Goal: Task Accomplishment & Management: Manage account settings

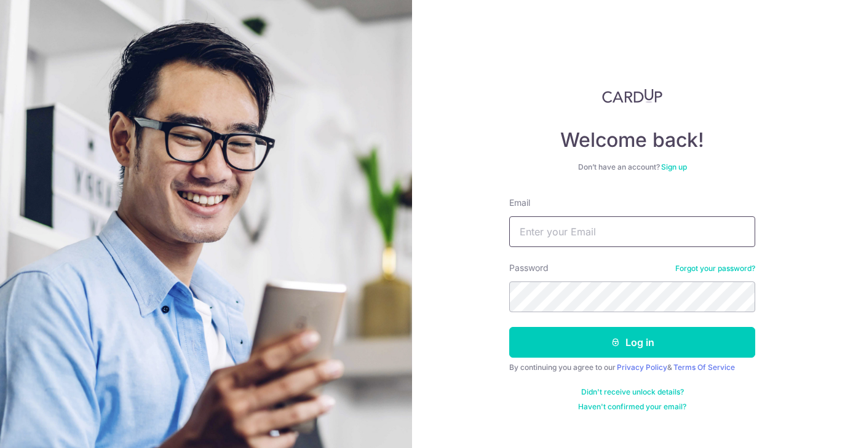
drag, startPoint x: 682, startPoint y: 237, endPoint x: 679, endPoint y: 245, distance: 8.4
click at [681, 237] on input "Email" at bounding box center [632, 231] width 246 height 31
type input "caslinongwq@hotmail.com"
click at [509, 327] on button "Log in" at bounding box center [632, 342] width 246 height 31
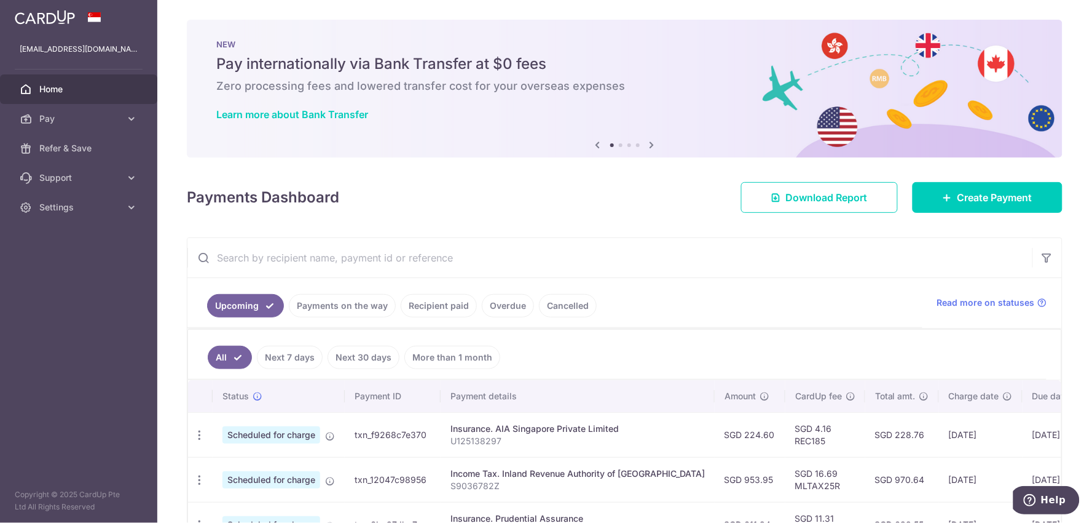
click at [745, 311] on ul "Upcoming Payments on the way Recipient paid Overdue Cancelled" at bounding box center [555, 303] width 735 height 50
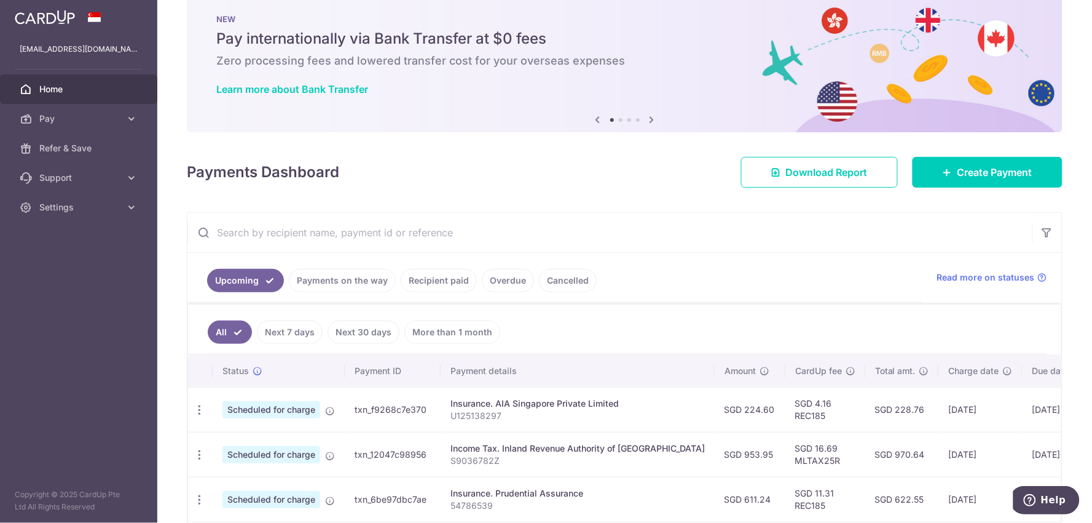
scroll to position [68, 0]
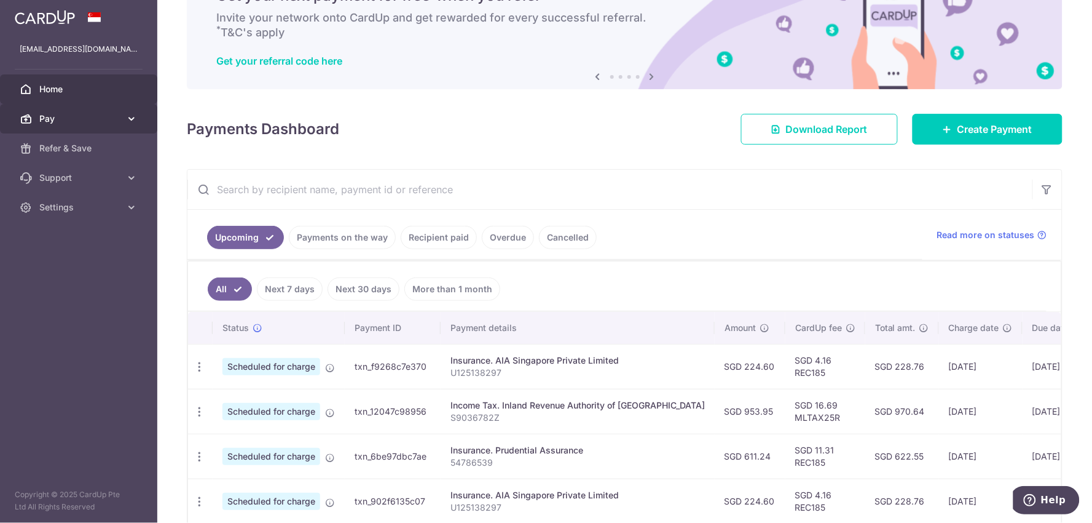
click at [105, 122] on span "Pay" at bounding box center [79, 119] width 81 height 12
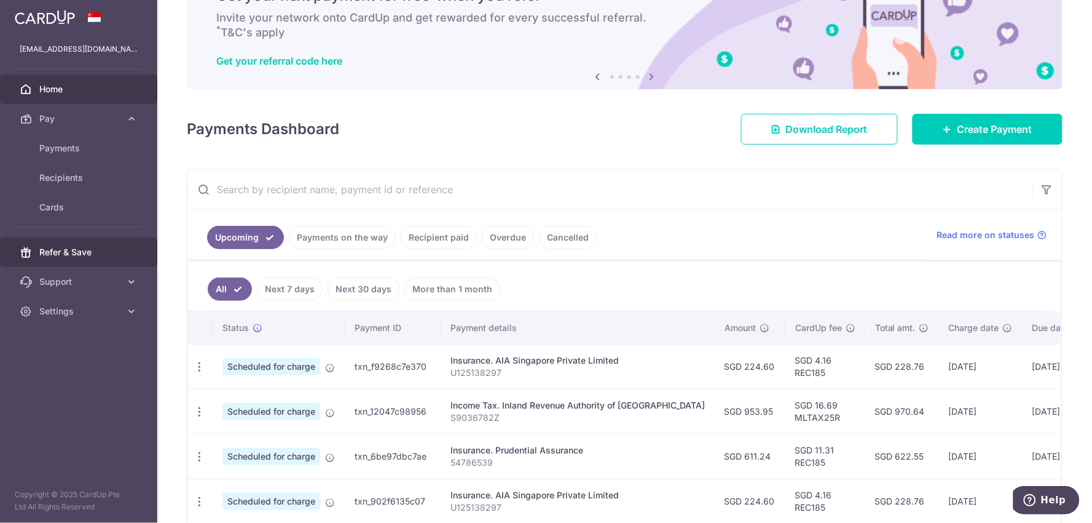
click at [100, 248] on span "Refer & Save" at bounding box center [79, 252] width 81 height 12
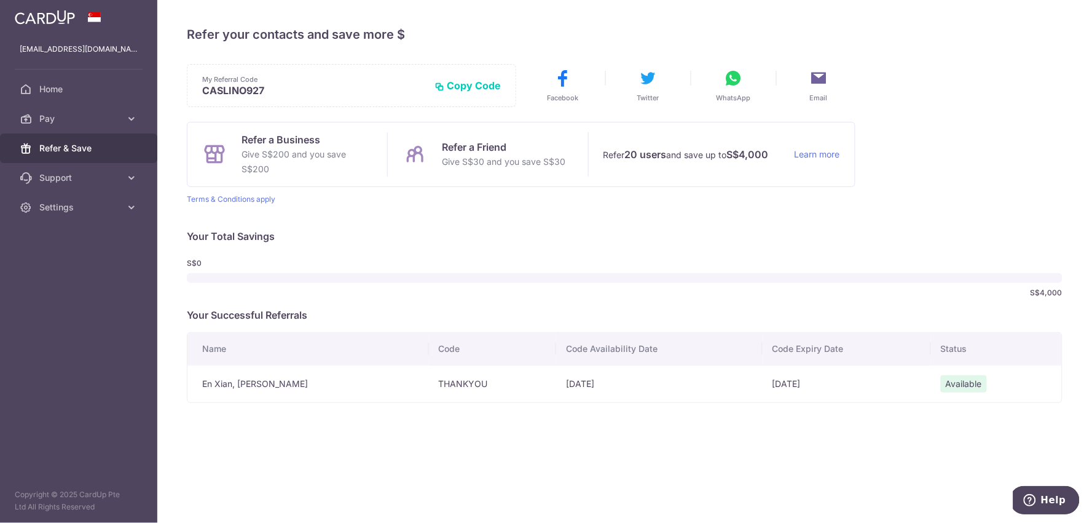
click at [771, 386] on td "07/11/2025" at bounding box center [847, 384] width 168 height 38
click at [852, 386] on span "Available" at bounding box center [964, 383] width 46 height 17
click at [280, 379] on td "En Xian, Sarah Low" at bounding box center [309, 384] width 242 height 38
click at [95, 120] on span "Pay" at bounding box center [79, 119] width 81 height 12
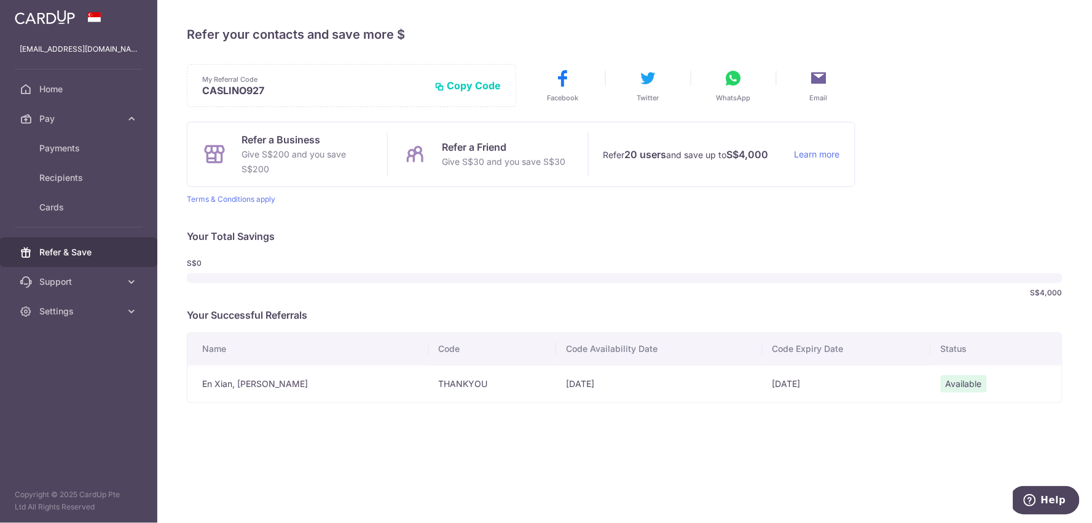
drag, startPoint x: 788, startPoint y: 383, endPoint x: 477, endPoint y: 339, distance: 313.6
click at [844, 383] on td "07/11/2025" at bounding box center [847, 384] width 168 height 38
click at [87, 144] on span "Payments" at bounding box center [79, 148] width 81 height 12
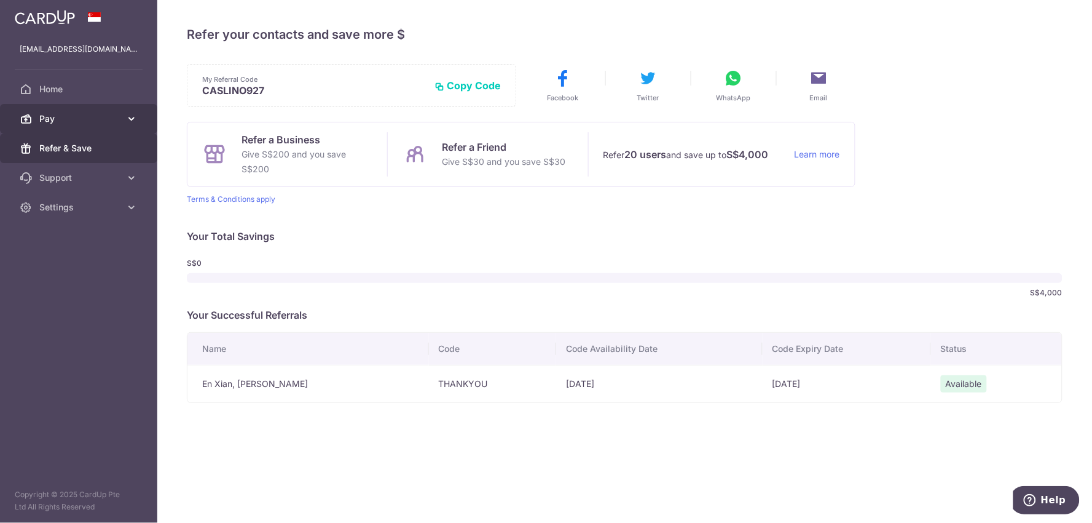
click at [73, 117] on span "Pay" at bounding box center [79, 119] width 81 height 12
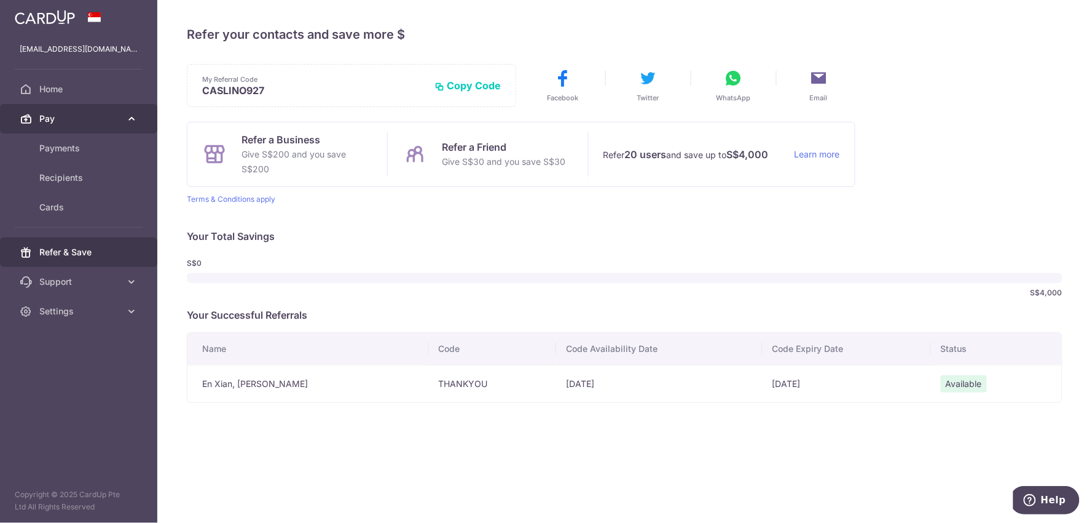
click at [57, 119] on span "Pay" at bounding box center [79, 119] width 81 height 12
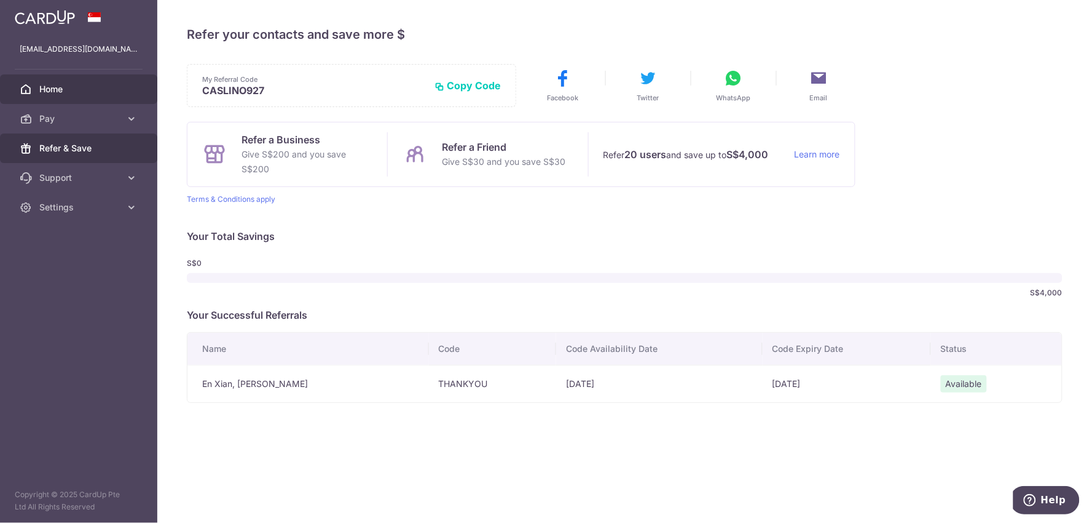
click at [53, 89] on span "Home" at bounding box center [79, 89] width 81 height 12
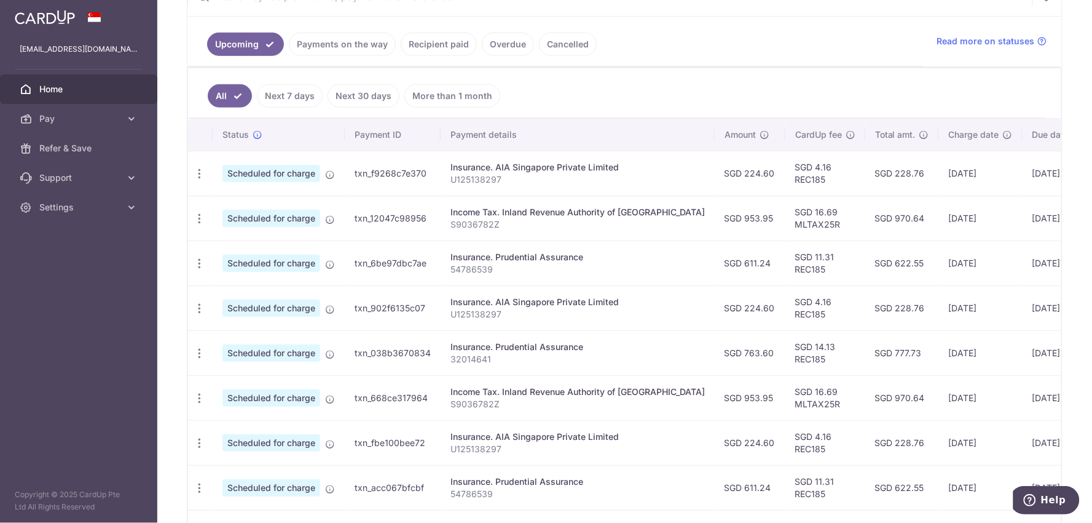
scroll to position [273, 0]
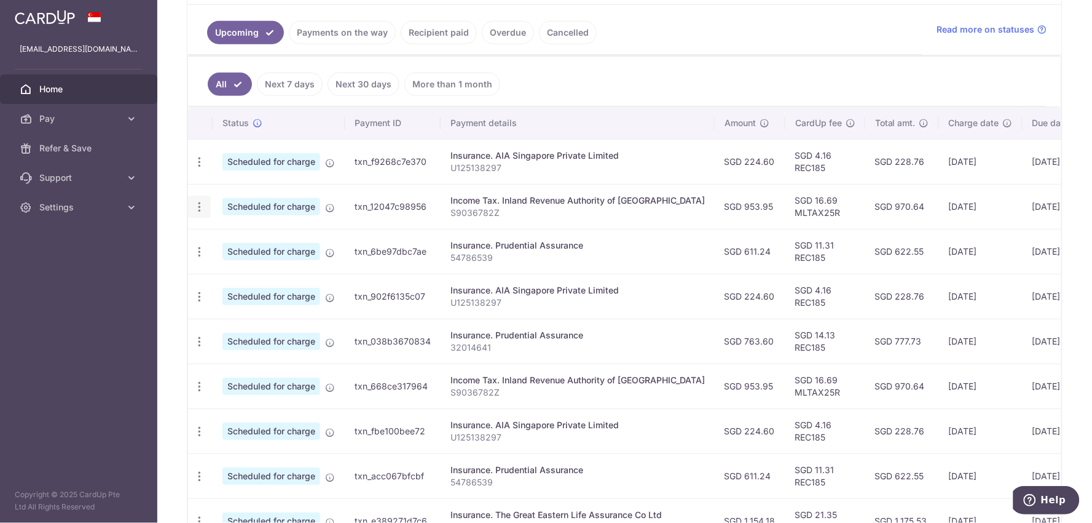
click at [203, 168] on icon "button" at bounding box center [199, 162] width 13 height 13
click at [267, 243] on span "Update payment" at bounding box center [265, 240] width 84 height 15
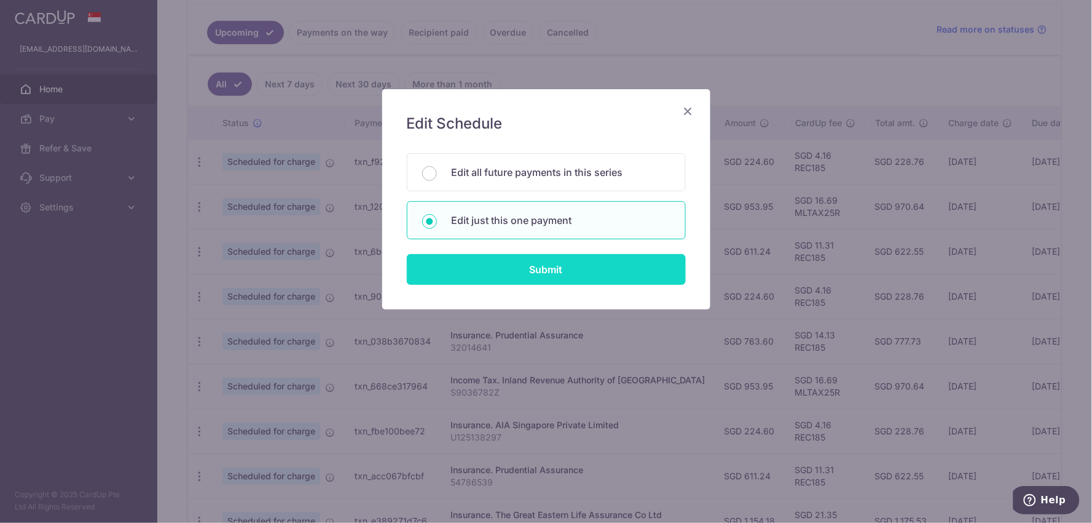
click at [546, 272] on input "Submit" at bounding box center [546, 269] width 279 height 31
radio input "true"
type input "953.95"
type input "[DATE]"
type input "S9036782Z"
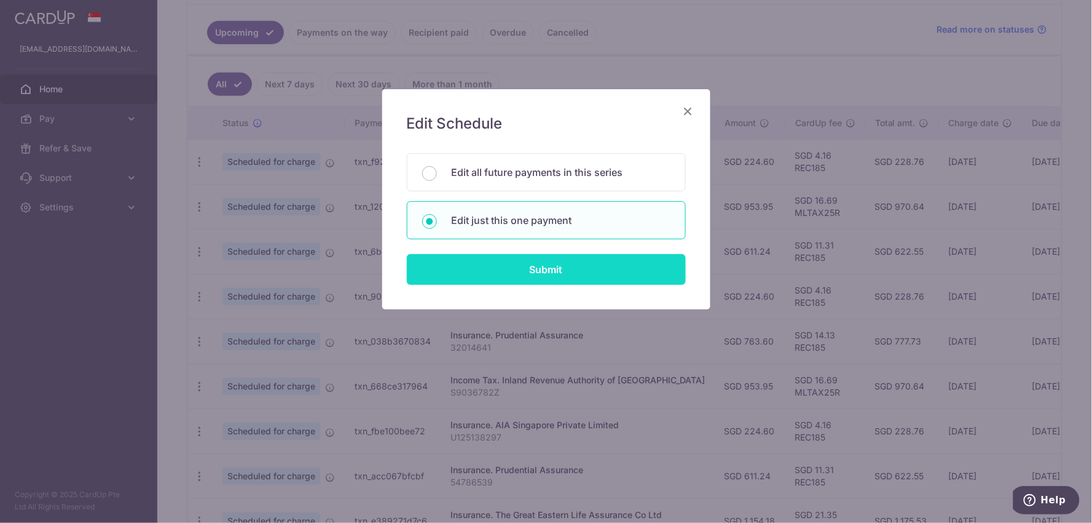
type input "MLTAX25R"
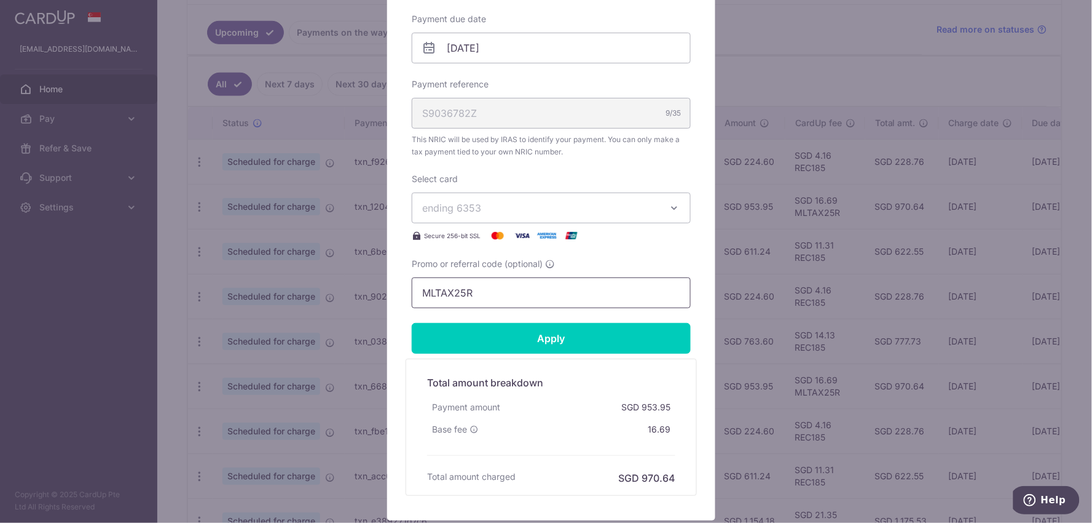
scroll to position [409, 0]
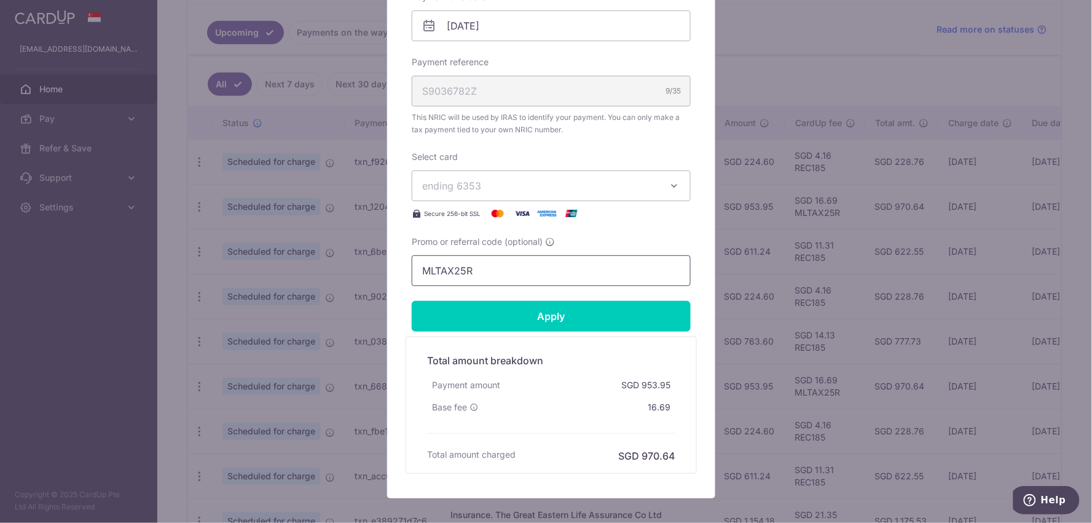
drag, startPoint x: 548, startPoint y: 272, endPoint x: 317, endPoint y: 267, distance: 231.2
click at [317, 267] on div "Edit payment By clicking apply, you will make changes to all payments to Inland…" at bounding box center [546, 261] width 1092 height 523
drag, startPoint x: 822, startPoint y: 58, endPoint x: 569, endPoint y: 47, distance: 253.5
click at [822, 58] on div "Edit payment By clicking apply, you will make changes to all payments to Inland…" at bounding box center [546, 261] width 1092 height 523
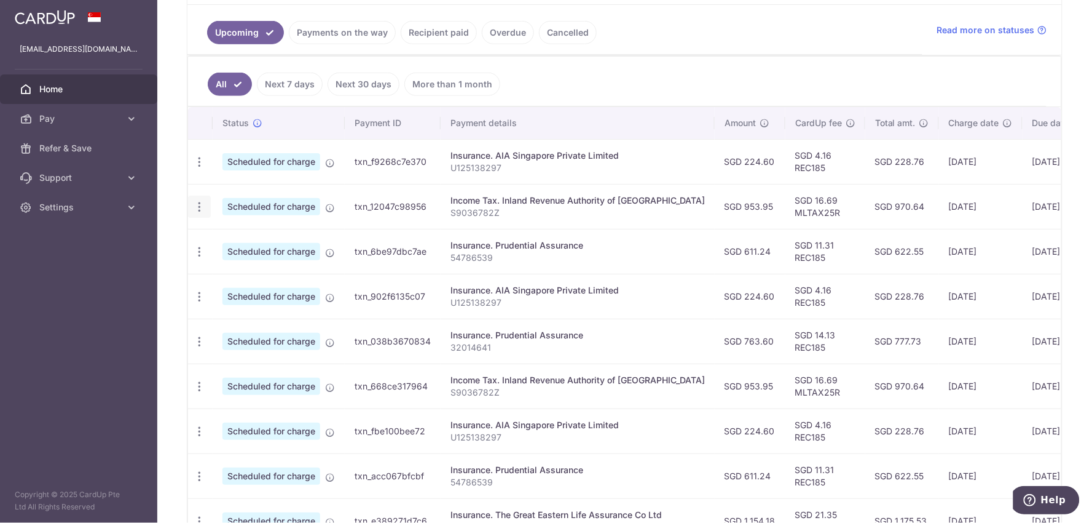
click at [199, 168] on icon "button" at bounding box center [199, 162] width 13 height 13
click at [278, 235] on span "Update payment" at bounding box center [265, 240] width 84 height 15
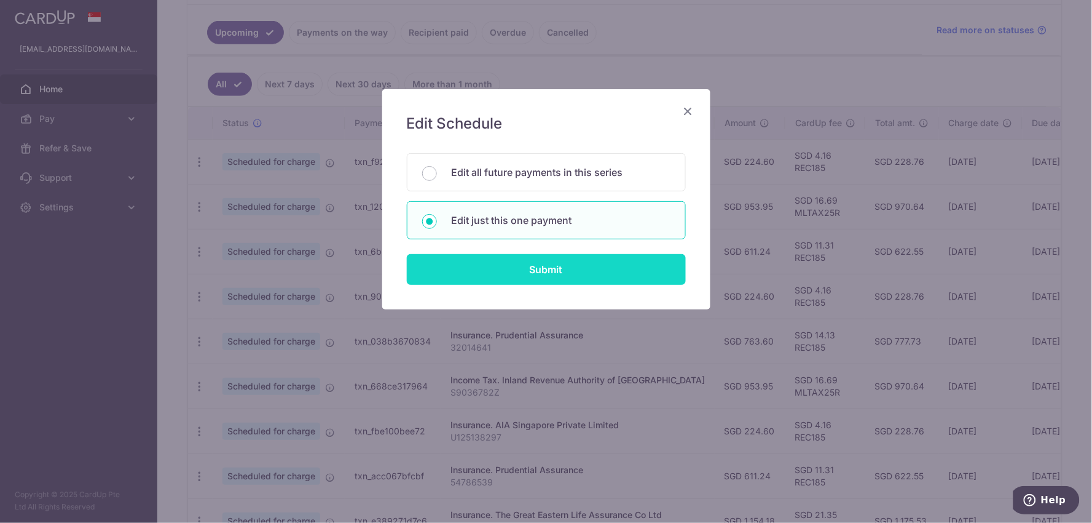
click at [495, 268] on input "Submit" at bounding box center [546, 269] width 279 height 31
radio input "true"
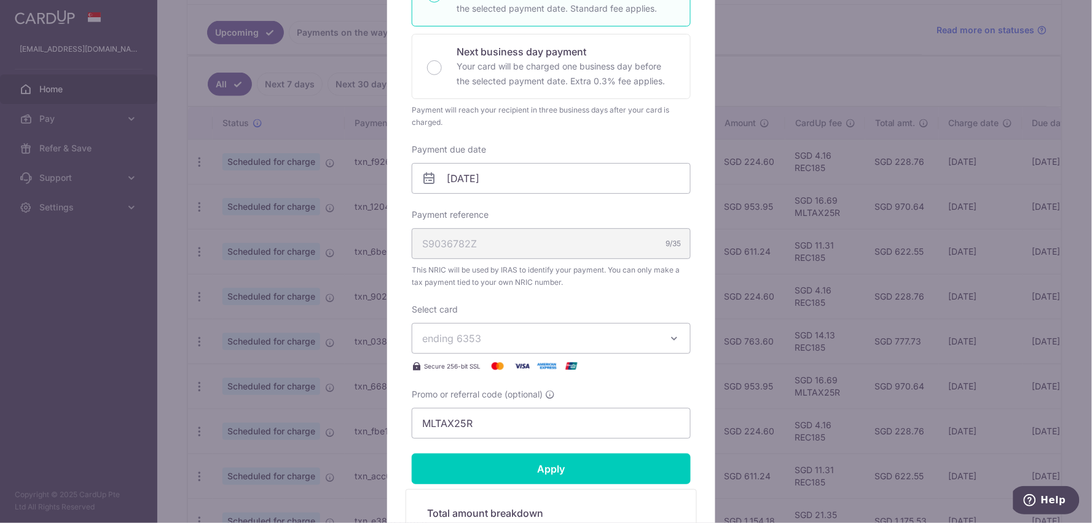
scroll to position [273, 0]
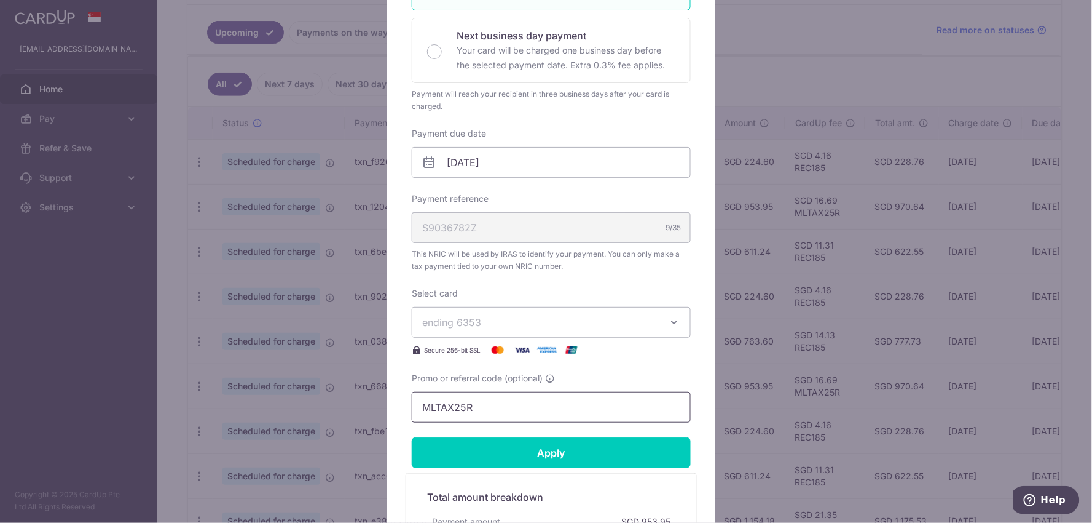
drag, startPoint x: 472, startPoint y: 407, endPoint x: 266, endPoint y: 390, distance: 206.7
click at [269, 389] on div "Edit payment By clicking apply, you will make changes to all payments to Inland…" at bounding box center [546, 261] width 1092 height 523
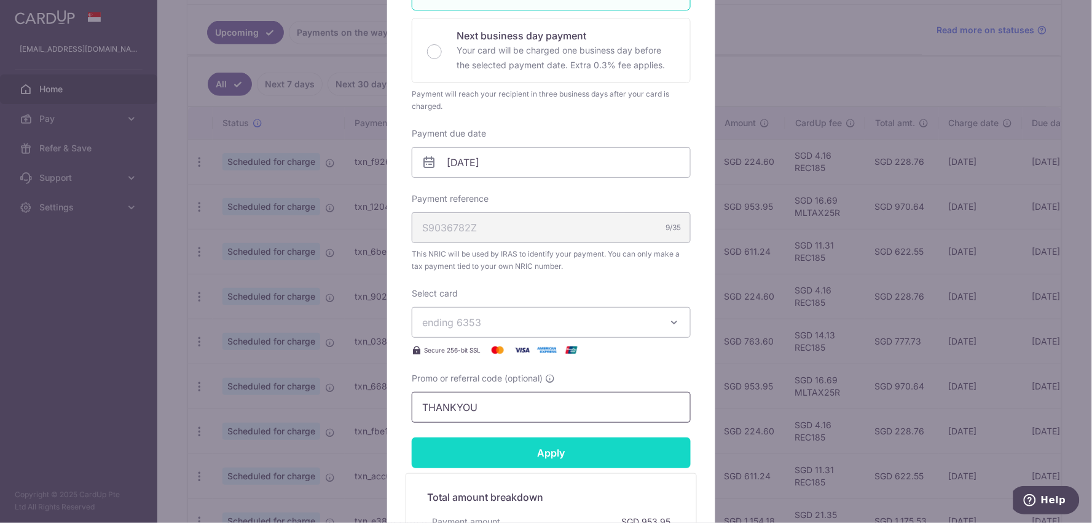
type input "THANKYOU"
click at [537, 457] on input "Apply" at bounding box center [551, 452] width 279 height 31
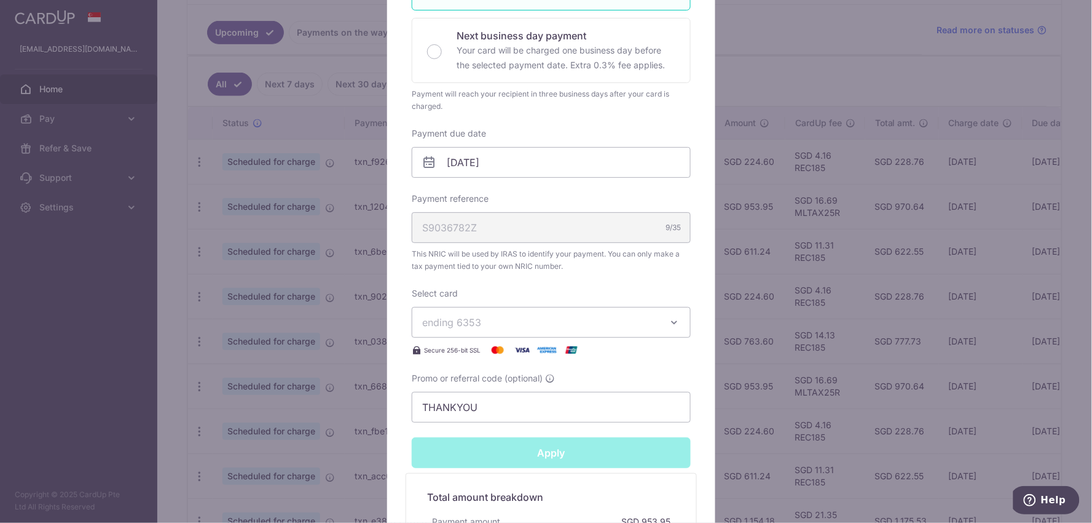
type input "Successfully Applied"
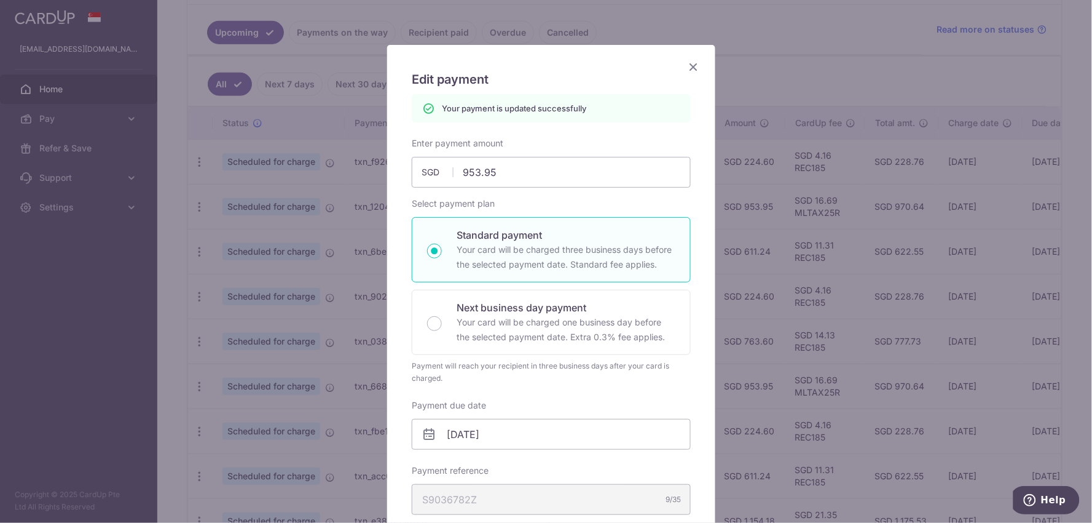
scroll to position [68, 0]
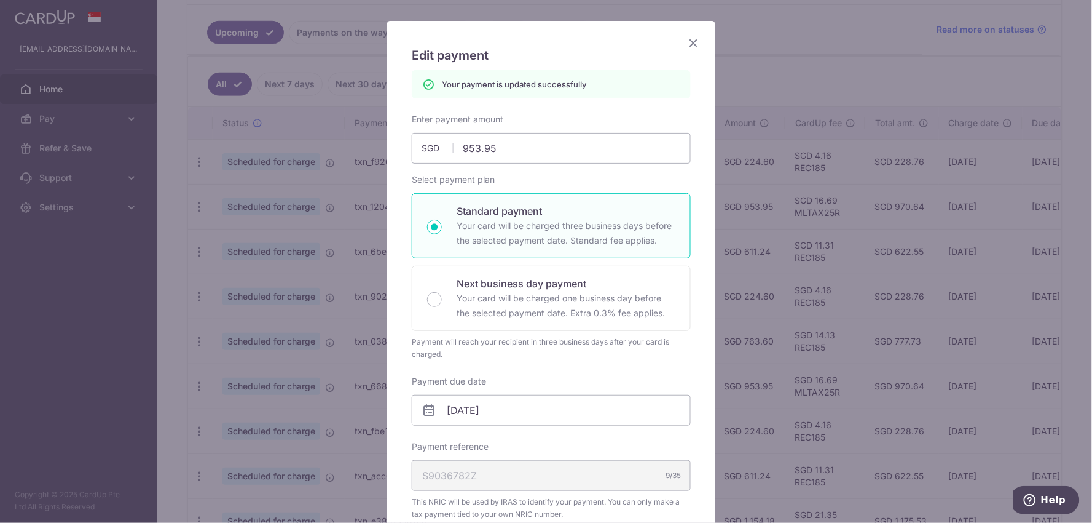
click at [687, 39] on icon "Close" at bounding box center [693, 42] width 15 height 15
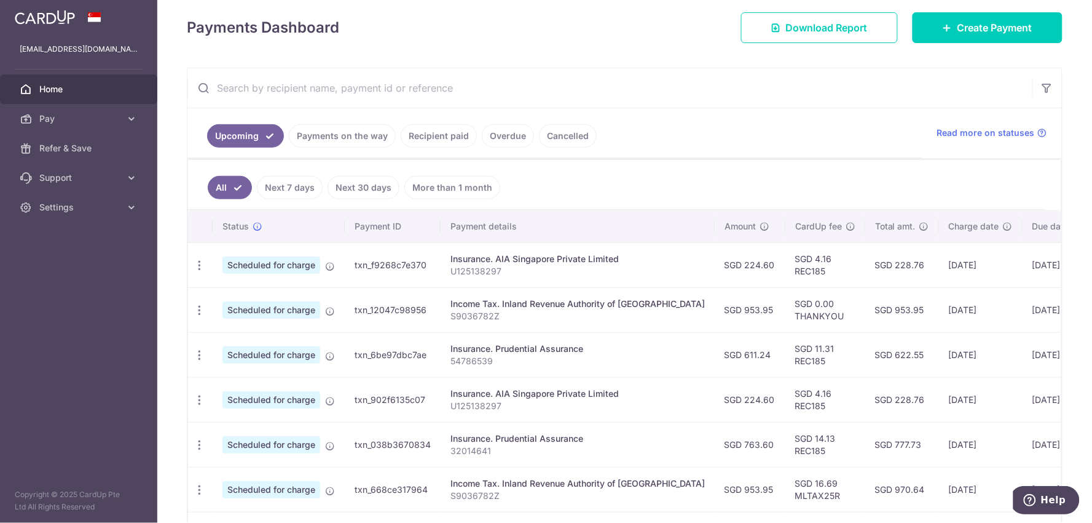
scroll to position [205, 0]
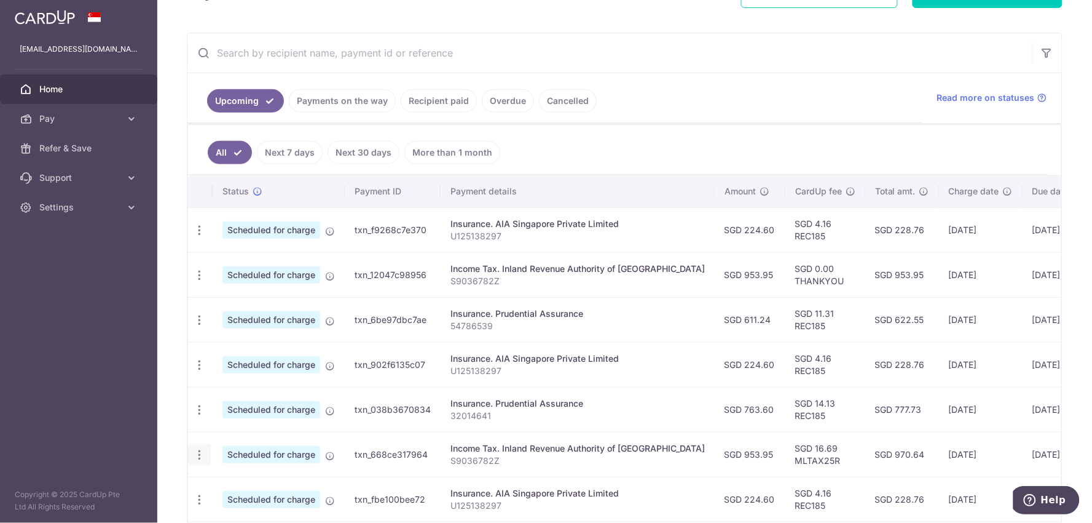
click at [201, 237] on icon "button" at bounding box center [199, 230] width 13 height 13
click at [266, 488] on span "Update payment" at bounding box center [265, 488] width 84 height 15
radio input "true"
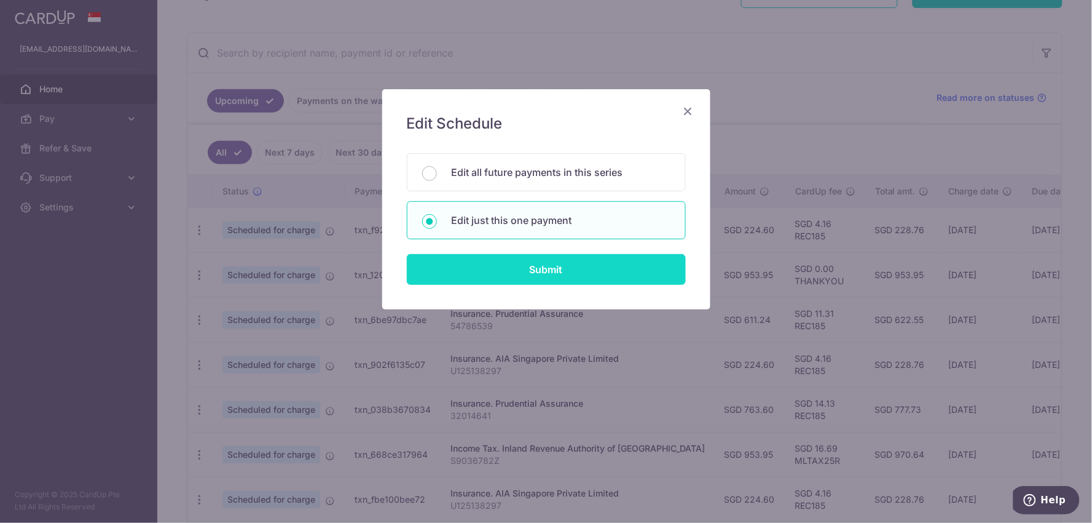
click at [504, 265] on input "Submit" at bounding box center [546, 269] width 279 height 31
radio input "true"
type input "953.95"
type input "[DATE]"
type input "S9036782Z"
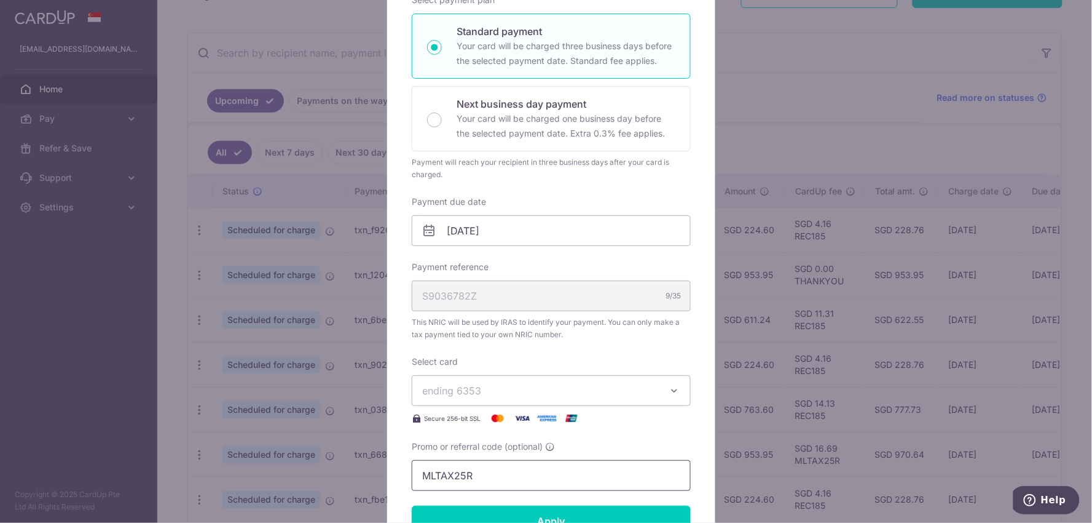
drag, startPoint x: 384, startPoint y: 467, endPoint x: 349, endPoint y: 470, distance: 35.1
click at [350, 468] on div "Edit payment By clicking apply, you will make changes to all payments to Inland…" at bounding box center [546, 261] width 1092 height 523
type input "t"
type input "THANKYOU"
click at [478, 518] on input "Apply" at bounding box center [551, 520] width 279 height 31
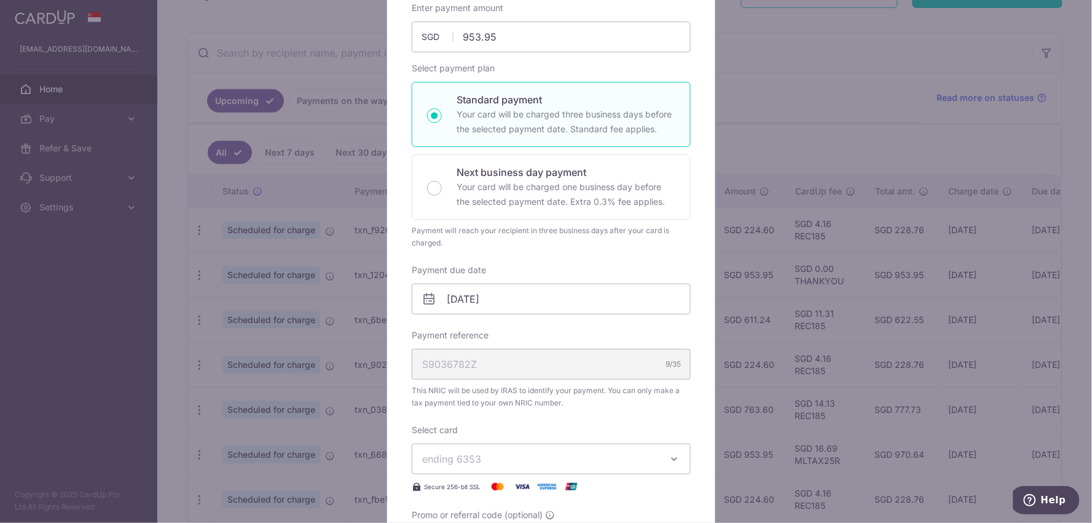
scroll to position [0, 0]
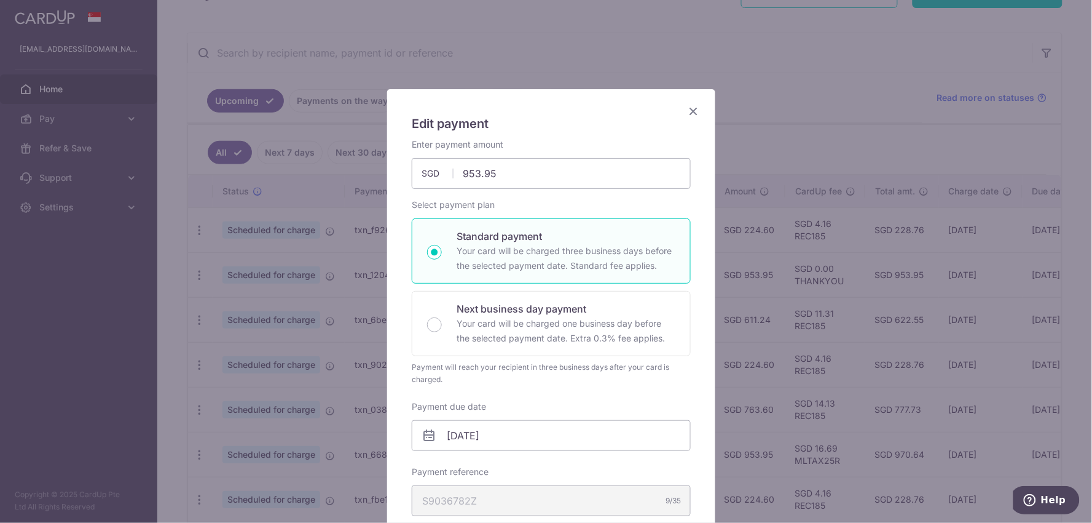
click at [693, 113] on icon "Close" at bounding box center [693, 110] width 15 height 15
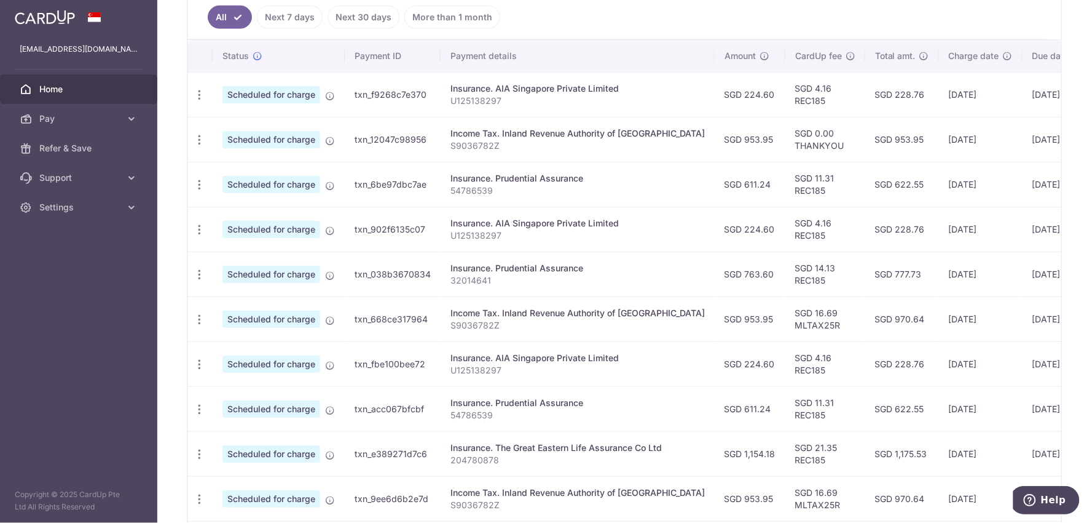
scroll to position [341, 0]
click at [200, 100] on icon "button" at bounding box center [199, 93] width 13 height 13
click at [268, 220] on span "Update payment" at bounding box center [265, 217] width 84 height 15
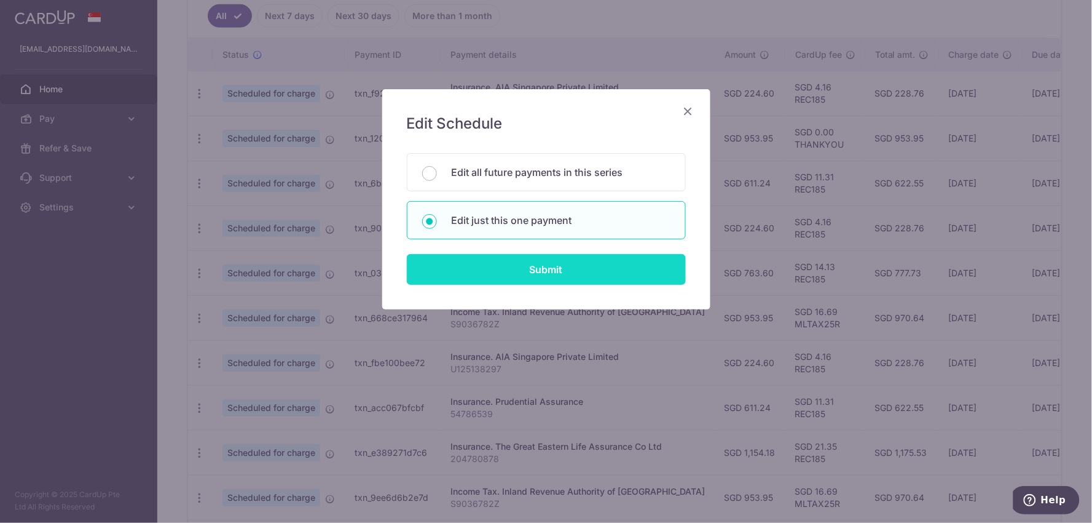
click at [526, 272] on input "Submit" at bounding box center [546, 269] width 279 height 31
radio input "true"
type input "611.24"
type input "[DATE]"
type input "54786539"
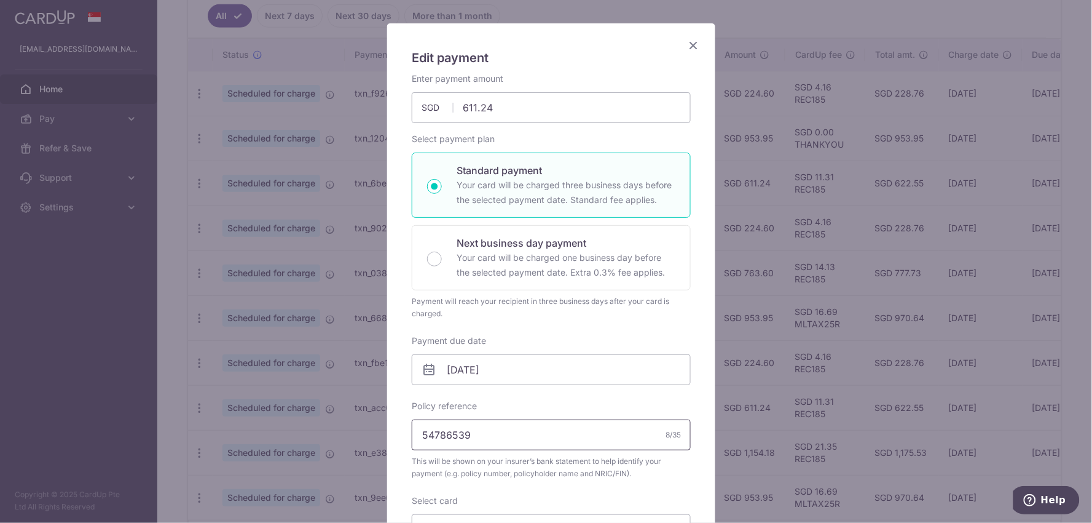
scroll to position [136, 0]
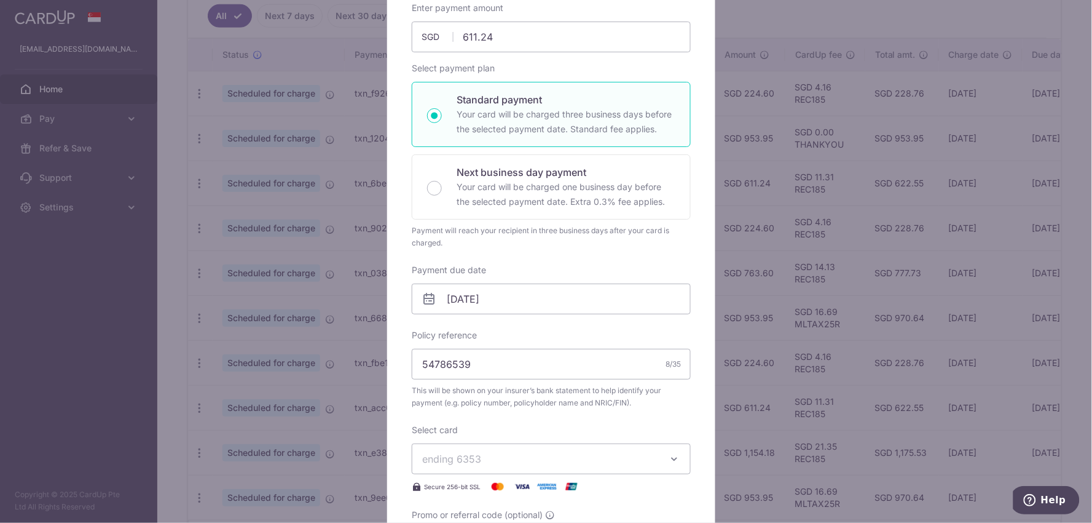
click at [472, 450] on button "ending 6353" at bounding box center [551, 458] width 279 height 31
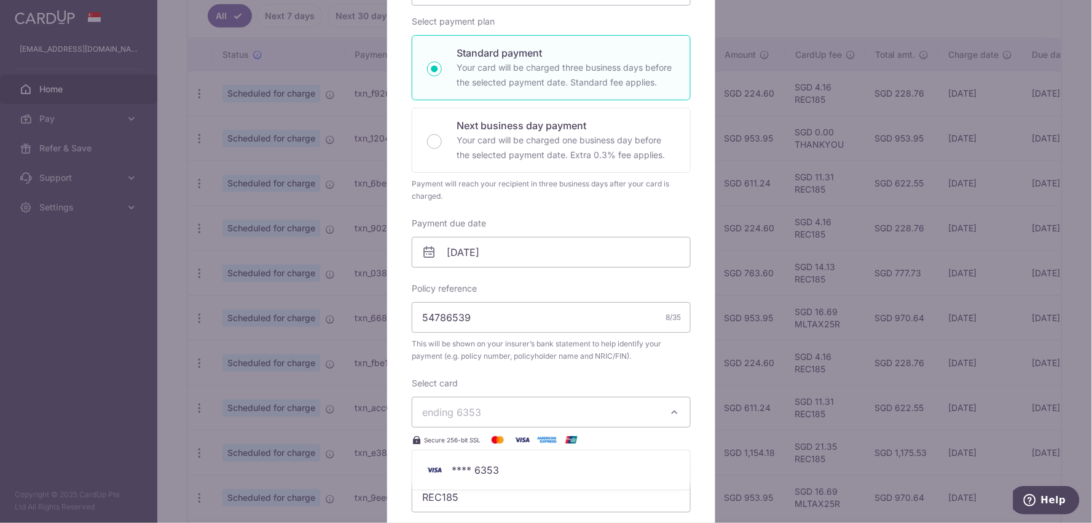
scroll to position [341, 0]
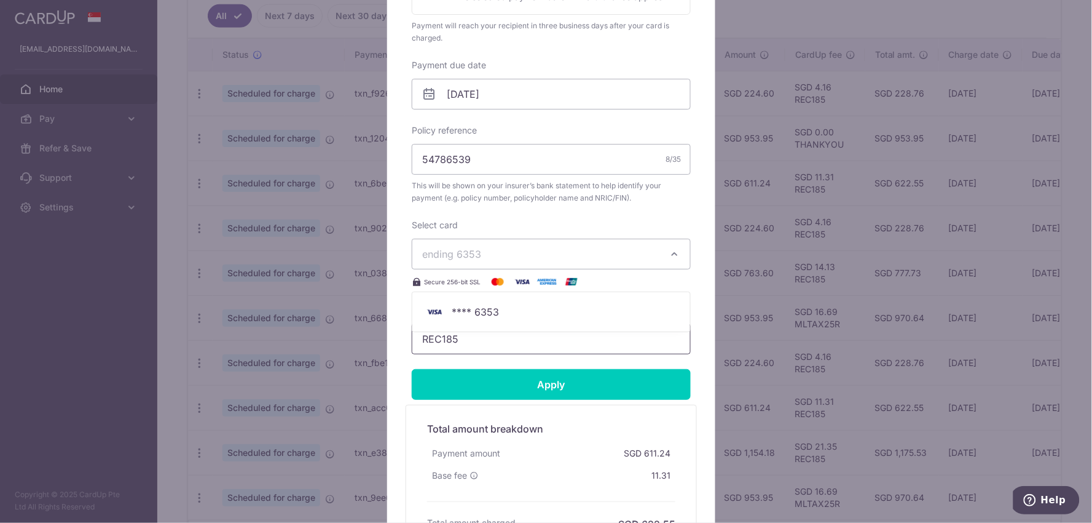
click at [478, 342] on input "REC185" at bounding box center [551, 338] width 279 height 31
drag, startPoint x: 484, startPoint y: 343, endPoint x: 365, endPoint y: 343, distance: 119.9
click at [371, 342] on div "Edit payment By clicking apply, you will make changes to all payments to Pruden…" at bounding box center [546, 261] width 1092 height 523
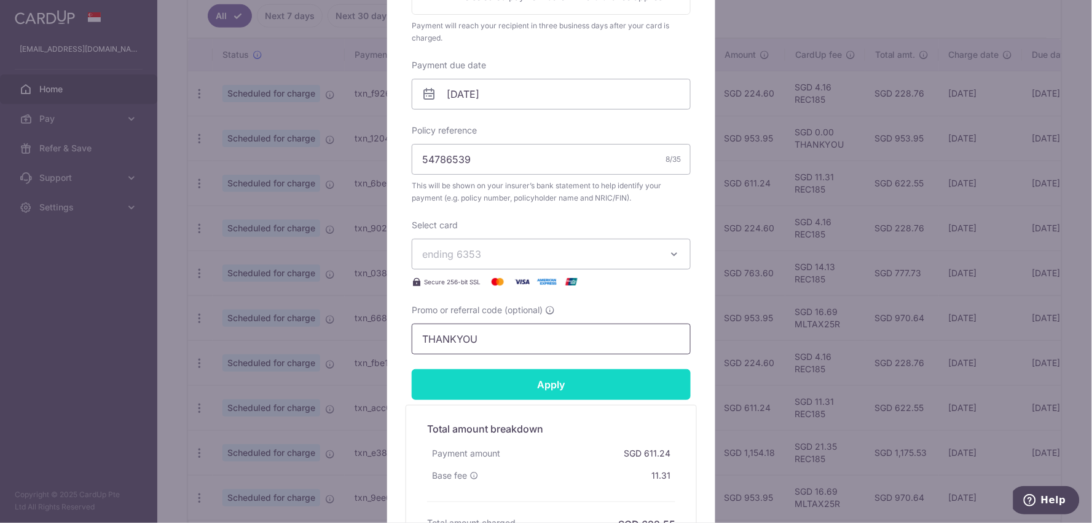
type input "THANKYOU"
click at [447, 393] on input "Apply" at bounding box center [551, 384] width 279 height 31
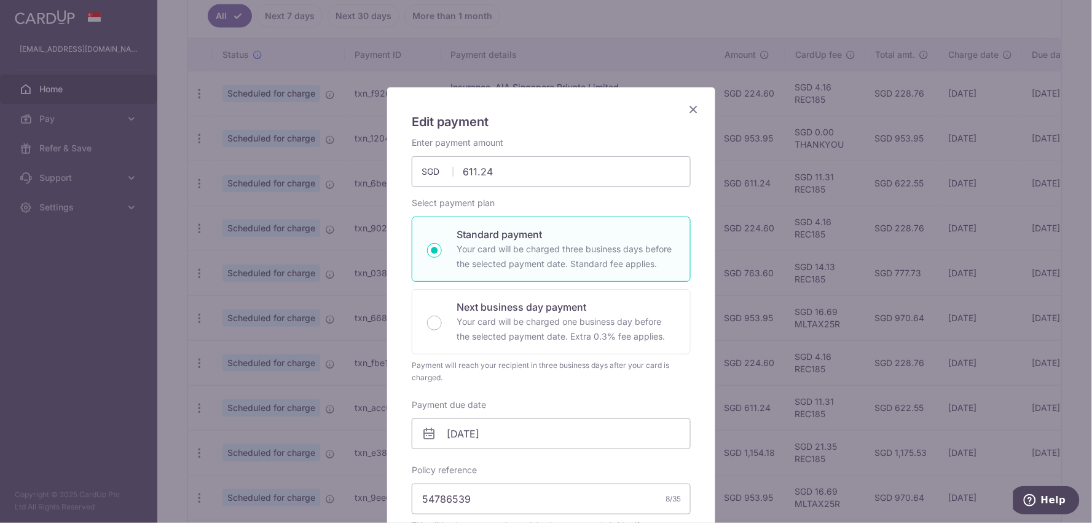
scroll to position [0, 0]
click at [686, 109] on icon "Close" at bounding box center [693, 110] width 15 height 15
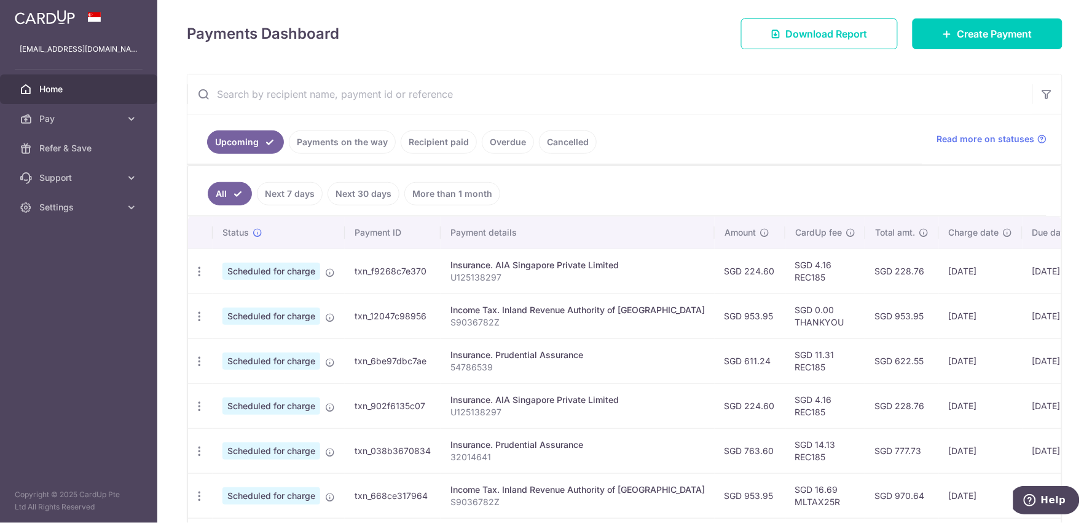
scroll to position [163, 0]
click at [195, 278] on icon "button" at bounding box center [199, 272] width 13 height 13
click at [264, 352] on span "Update payment" at bounding box center [265, 350] width 84 height 15
radio input "true"
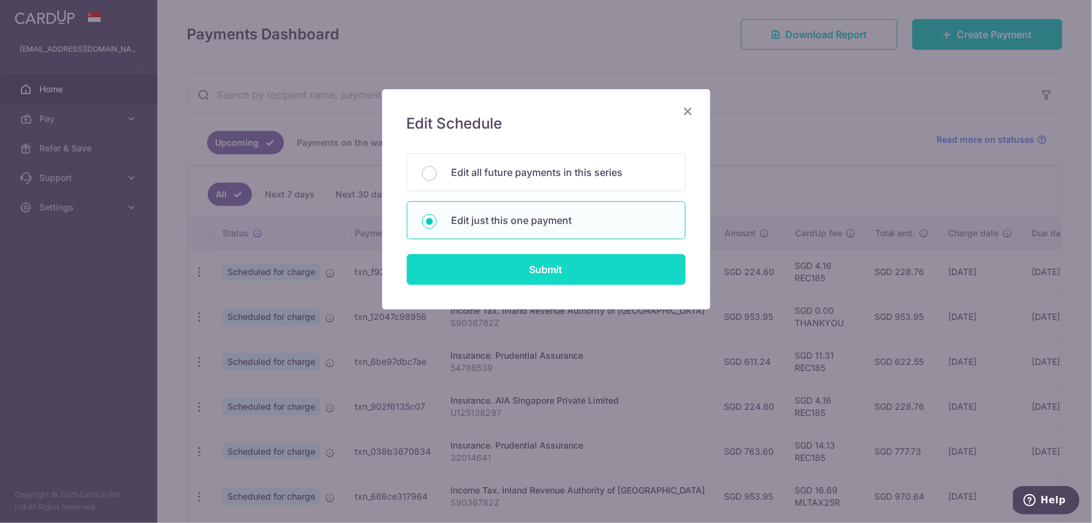
click at [532, 266] on input "Submit" at bounding box center [546, 269] width 279 height 31
radio input "true"
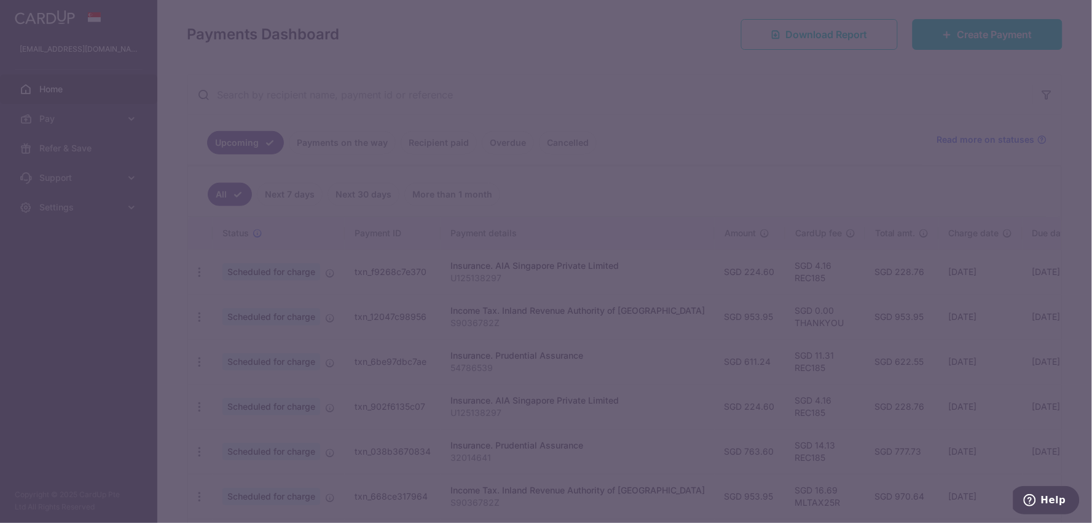
type input "953.95"
type input "[DATE]"
type input "S9036782Z"
type input "THANKYOU"
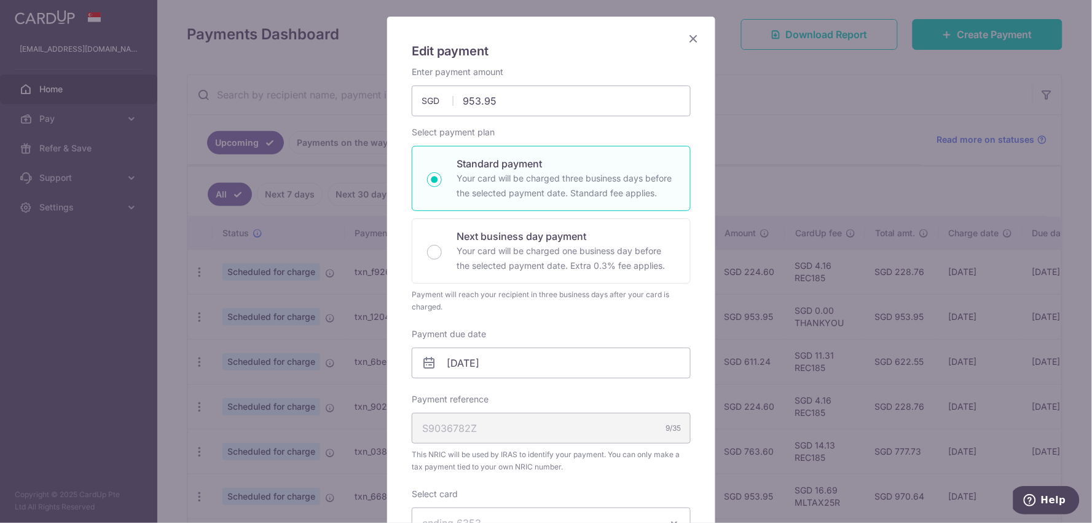
scroll to position [136, 0]
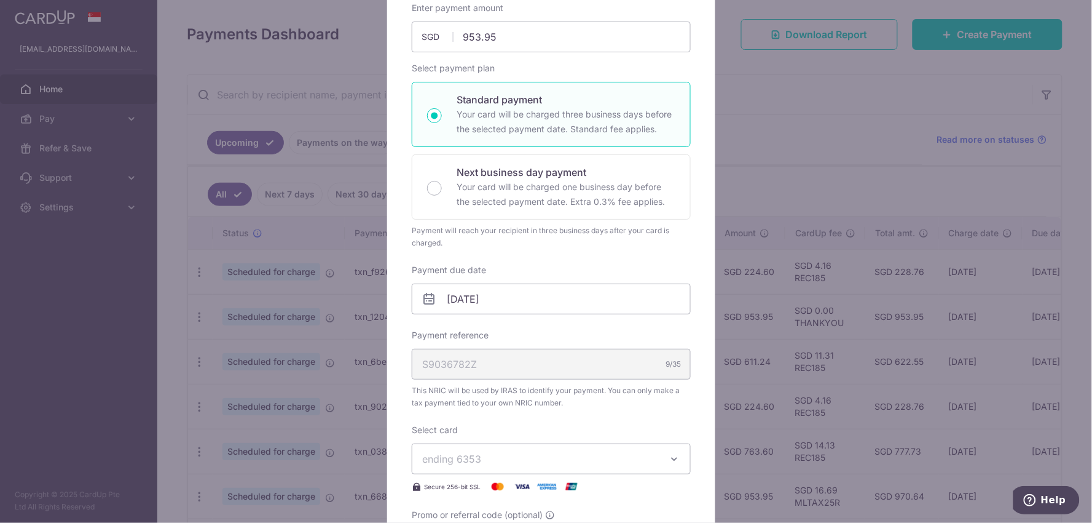
click at [512, 453] on span "ending 6353" at bounding box center [540, 458] width 236 height 15
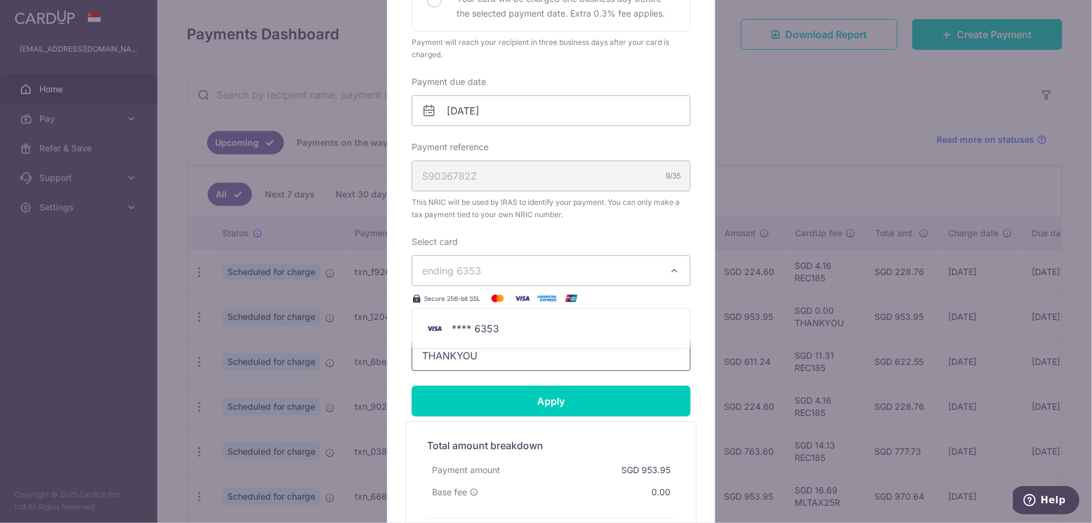
scroll to position [341, 0]
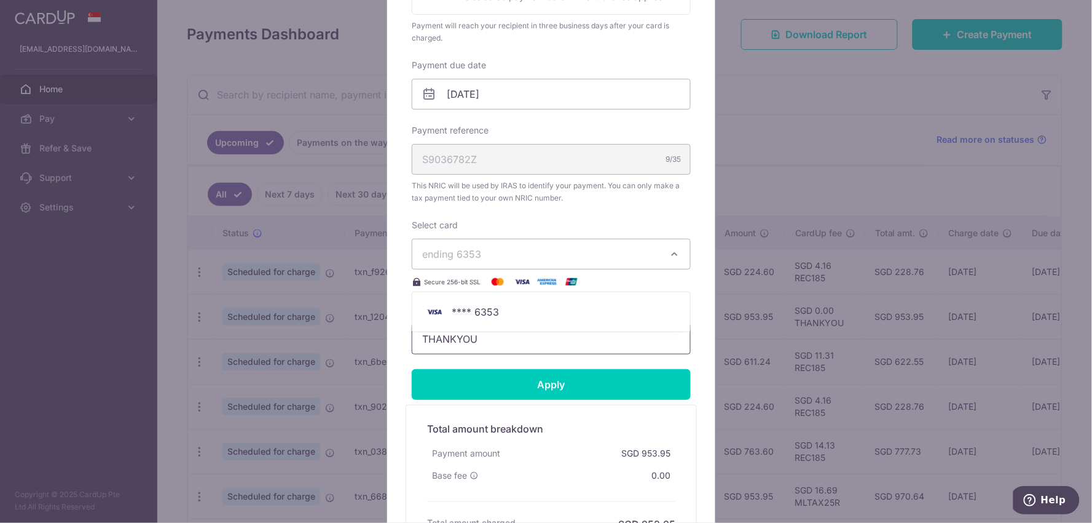
drag, startPoint x: 514, startPoint y: 341, endPoint x: 289, endPoint y: 337, distance: 225.0
click at [290, 337] on div "Edit payment By clicking apply, you will make changes to all payments to Inland…" at bounding box center [546, 261] width 1092 height 523
click at [508, 334] on input "Promo or referral code (optional)" at bounding box center [551, 338] width 279 height 31
type input ","
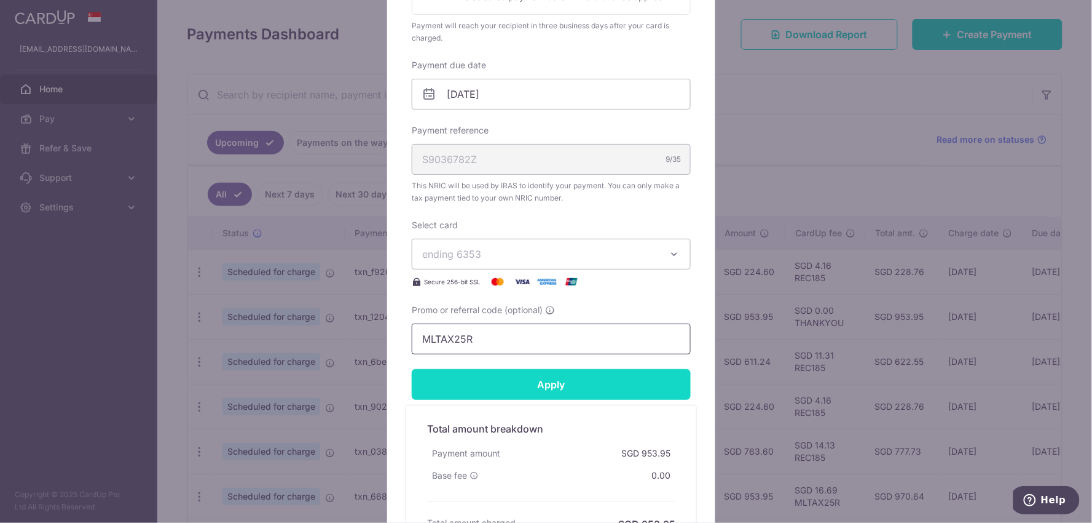
type input "MLTAX25R"
click at [520, 395] on input "Apply" at bounding box center [551, 384] width 279 height 31
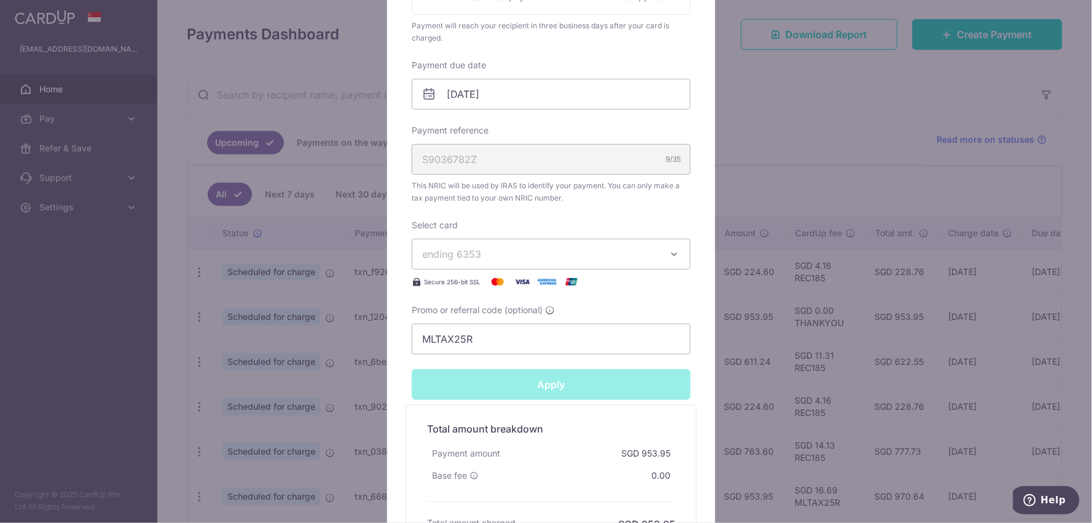
type input "Successfully Applied"
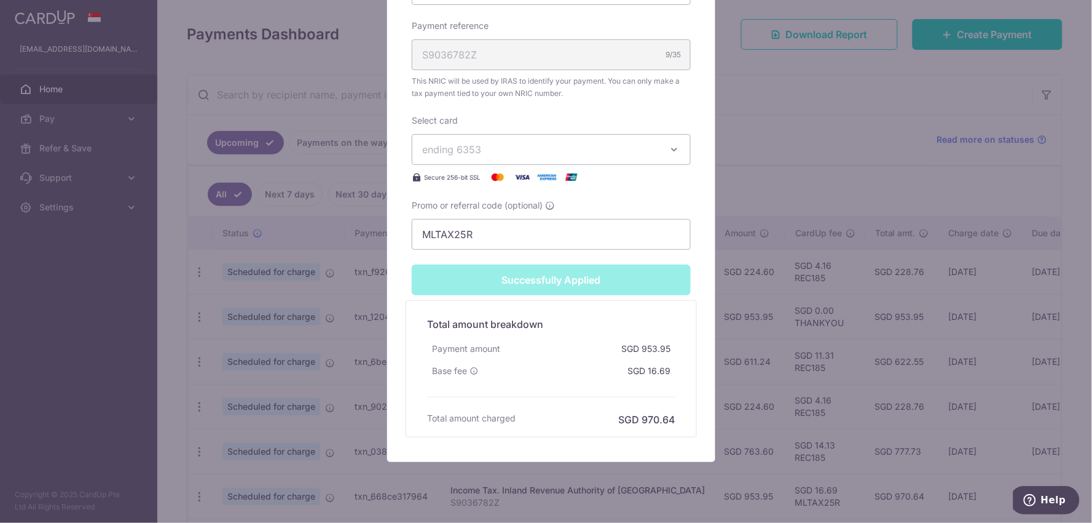
scroll to position [518, 0]
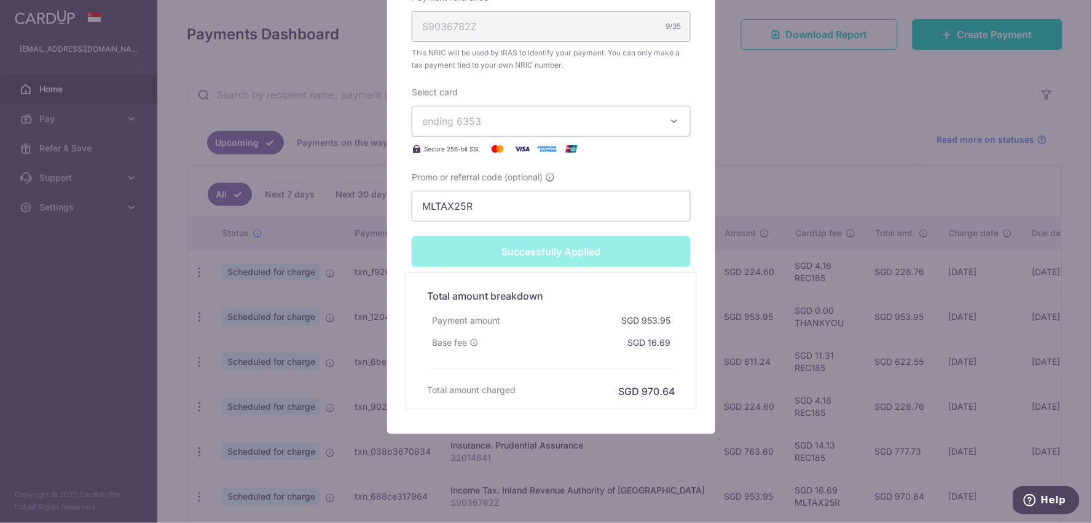
click at [832, 175] on div "Edit payment By clicking apply, you will make changes to all payments to Inland…" at bounding box center [546, 261] width 1092 height 523
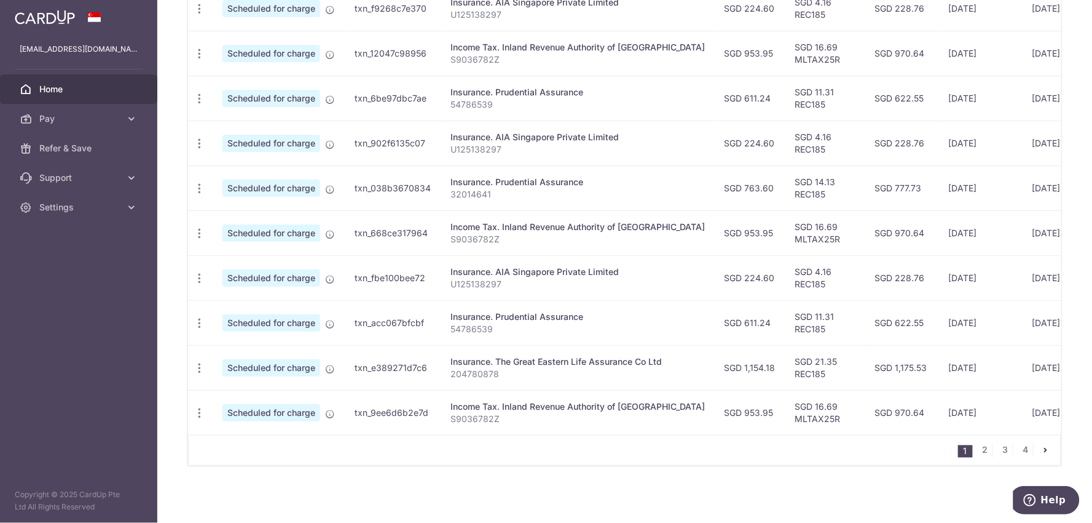
scroll to position [436, 0]
click at [199, 14] on icon "button" at bounding box center [199, 7] width 13 height 13
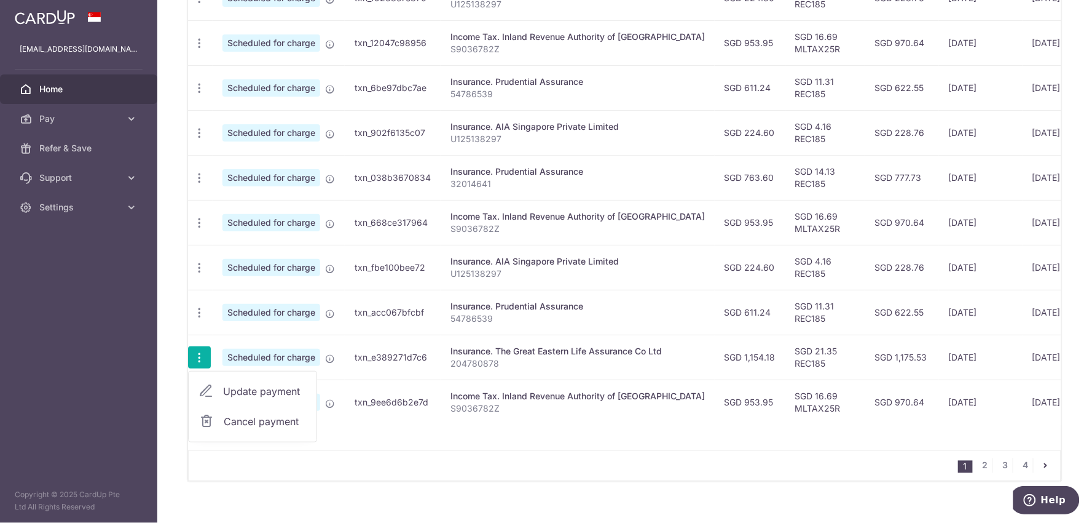
click at [236, 390] on span "Update payment" at bounding box center [265, 391] width 84 height 15
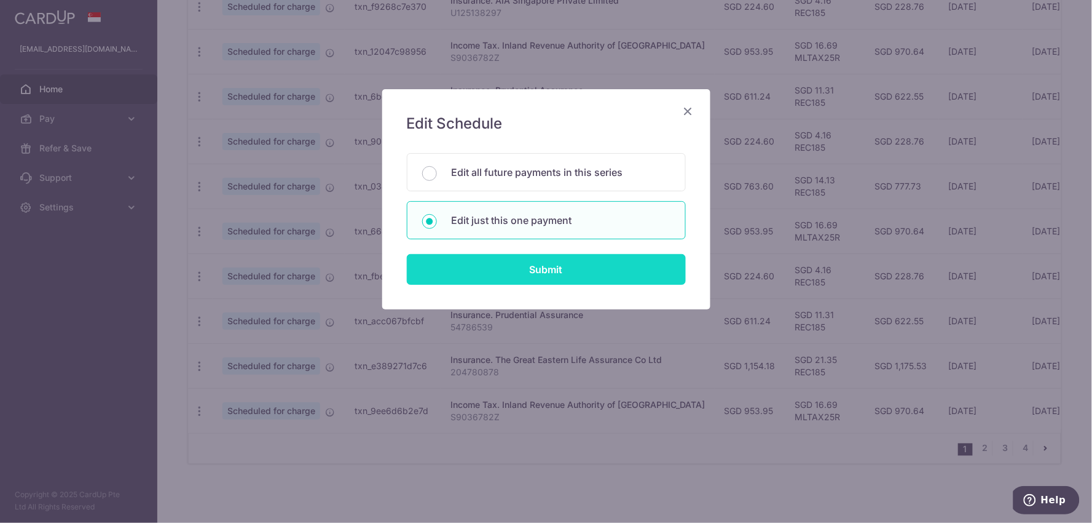
click at [523, 275] on input "Submit" at bounding box center [546, 269] width 279 height 31
radio input "true"
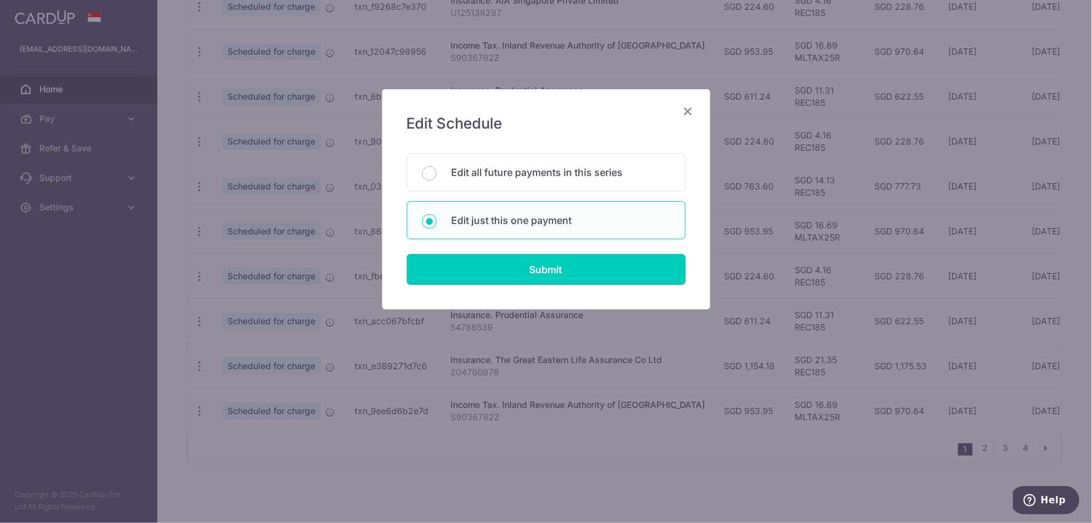
type input "1,154.18"
type input "[DATE]"
type input "204780878"
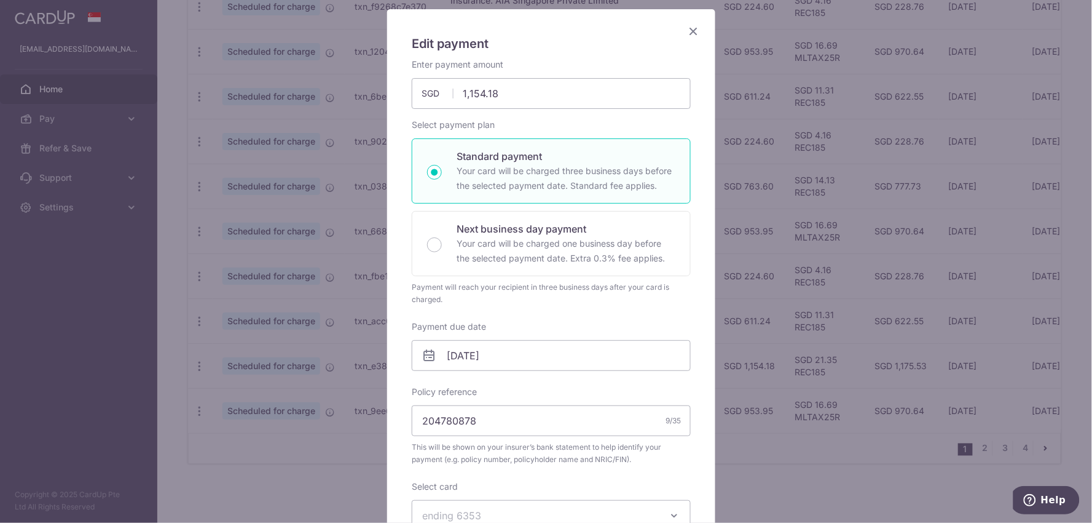
scroll to position [205, 0]
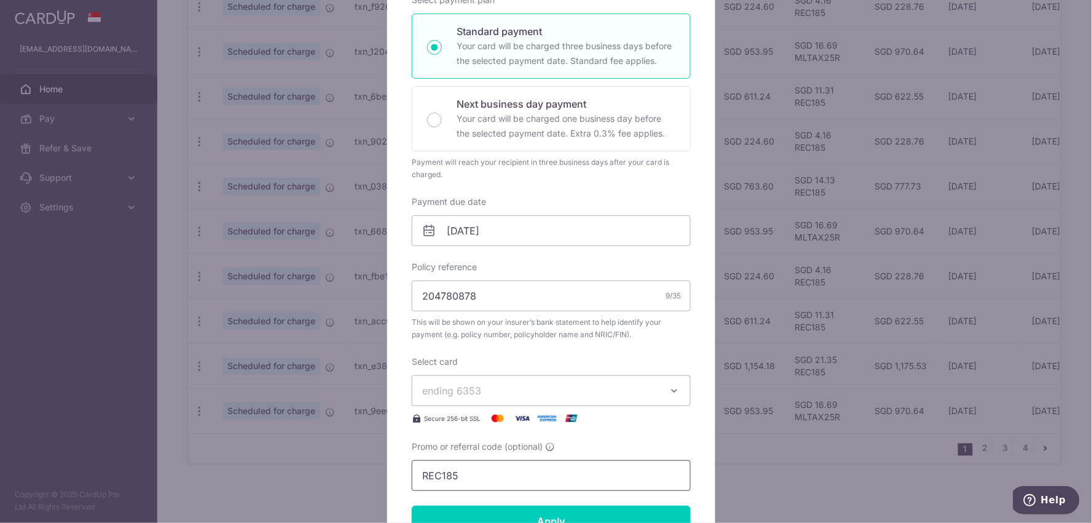
drag, startPoint x: 395, startPoint y: 465, endPoint x: 330, endPoint y: 459, distance: 65.4
click at [336, 461] on div "Edit payment By clicking apply, you will make changes to all payments to The Gr…" at bounding box center [546, 261] width 1092 height 523
type input "THANKYOU"
click at [480, 515] on input "Apply" at bounding box center [551, 520] width 279 height 31
type input "Successfully Applied"
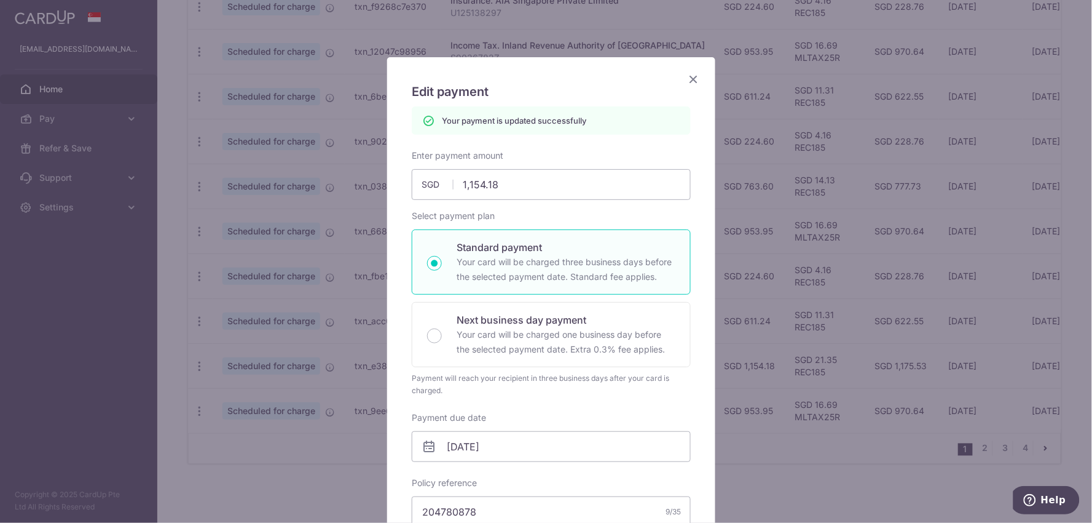
scroll to position [0, 0]
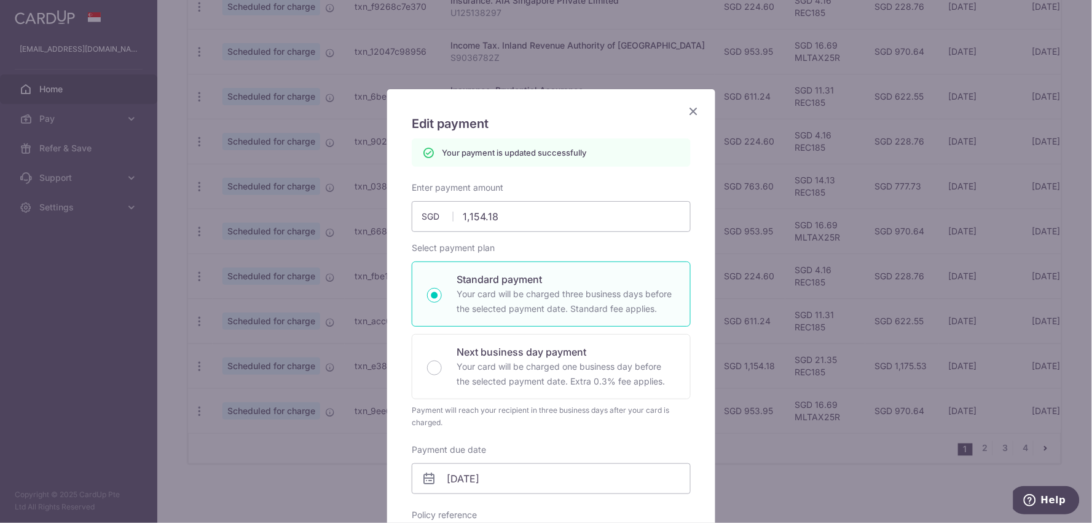
click at [695, 114] on icon "Close" at bounding box center [693, 110] width 15 height 15
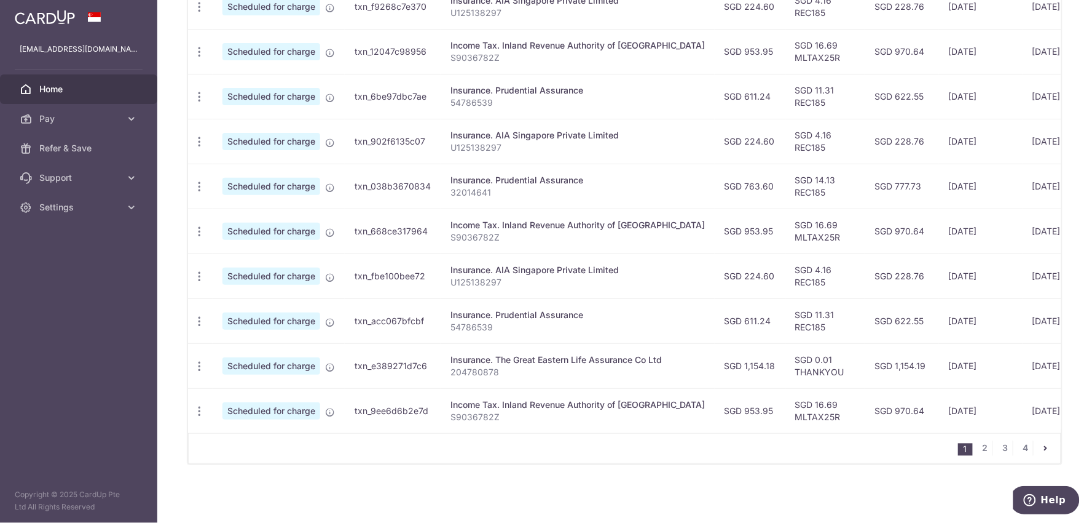
scroll to position [436, 0]
click at [979, 454] on link "2" at bounding box center [985, 448] width 15 height 15
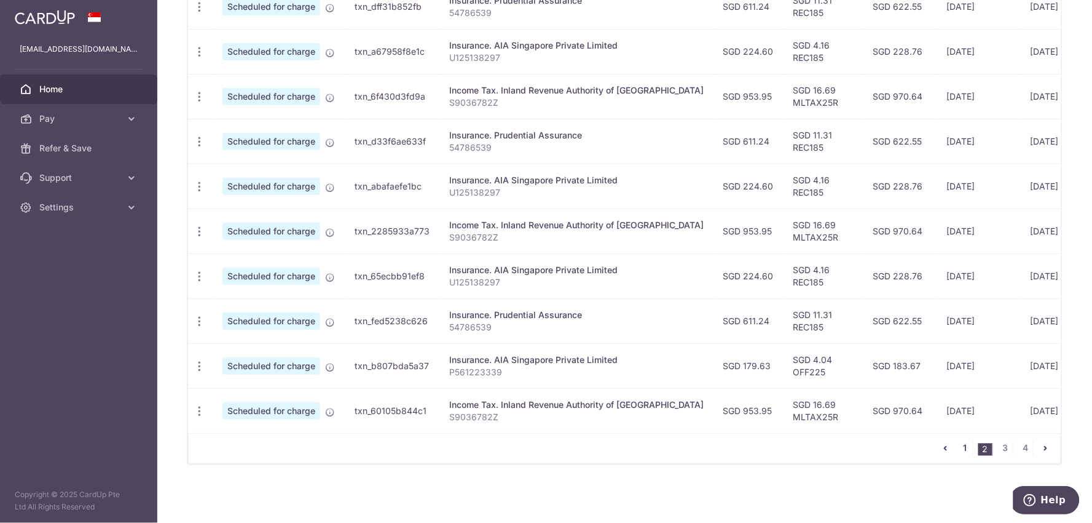
click at [959, 444] on link "1" at bounding box center [965, 448] width 15 height 15
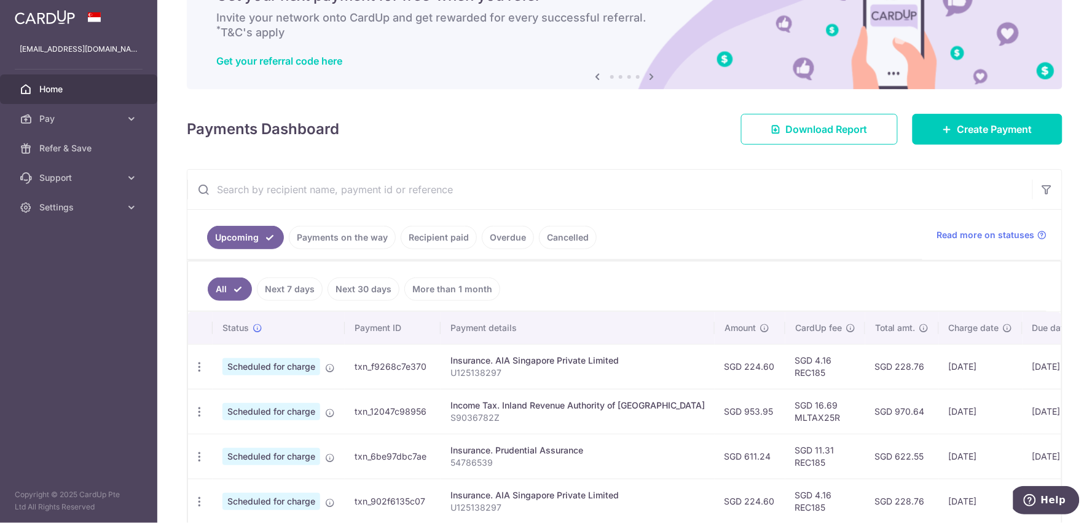
scroll to position [136, 0]
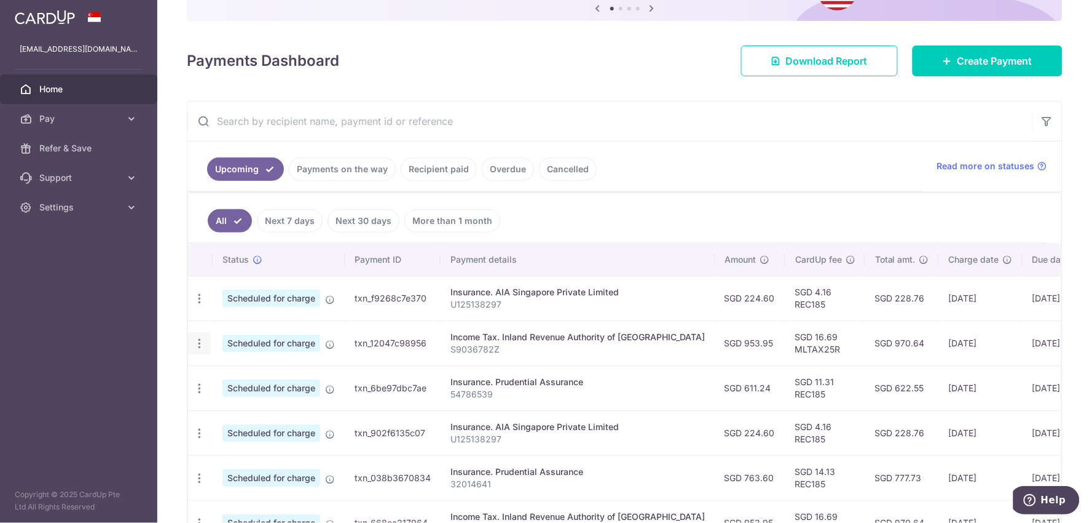
click at [198, 305] on icon "button" at bounding box center [199, 298] width 13 height 13
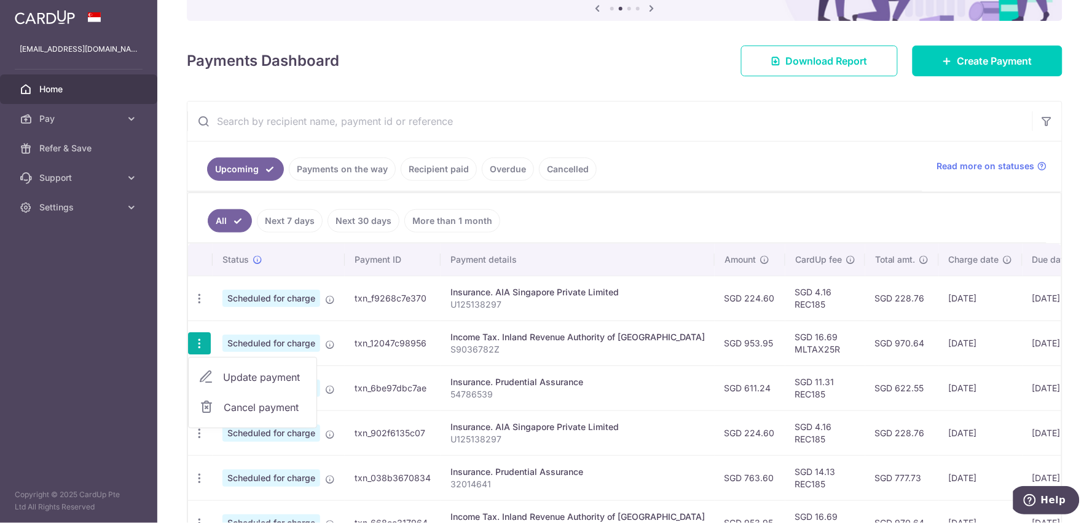
click at [267, 385] on link "Update payment" at bounding box center [253, 377] width 128 height 30
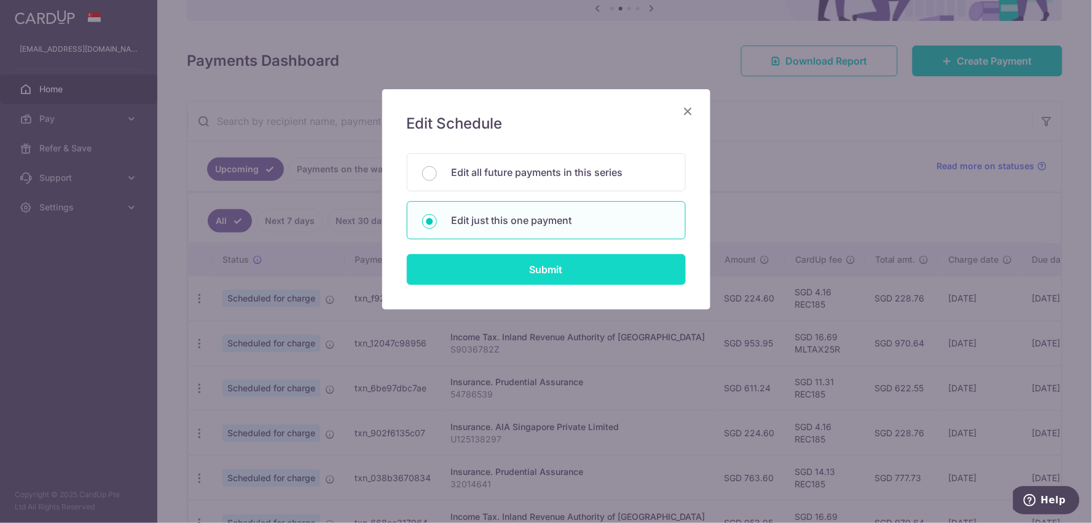
click at [524, 270] on input "Submit" at bounding box center [546, 269] width 279 height 31
radio input "true"
type input "953.95"
type input "[DATE]"
type input "S9036782Z"
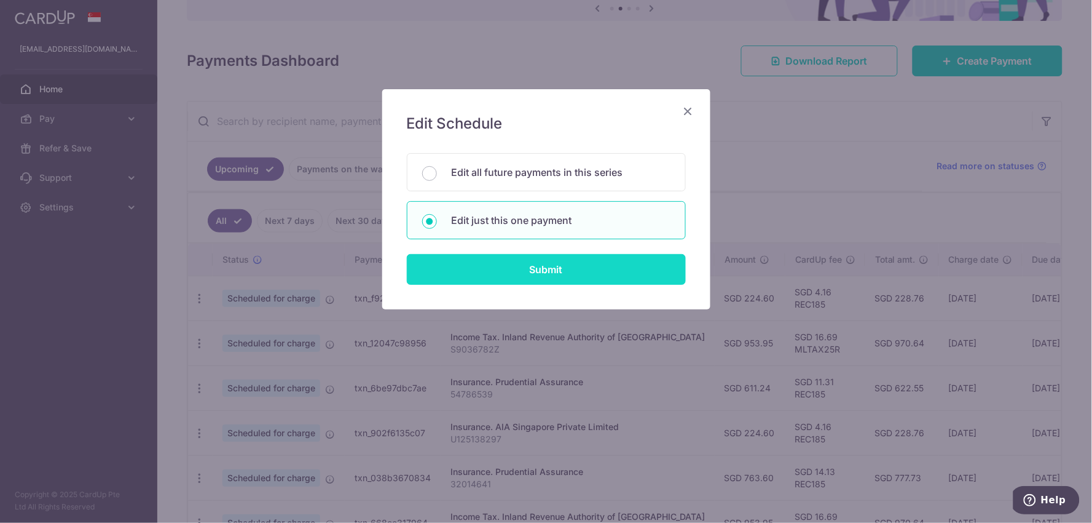
type input "MLTAX25R"
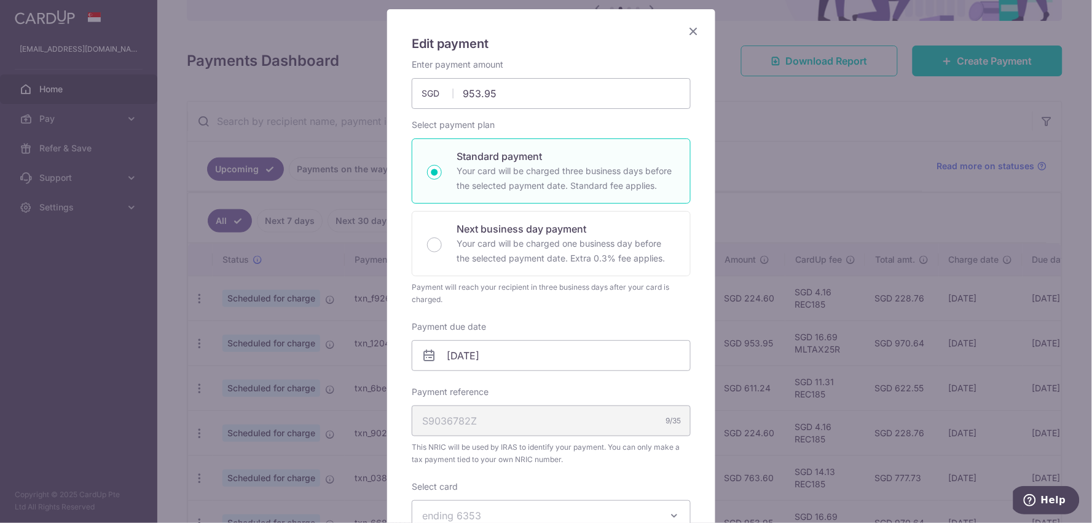
scroll to position [205, 0]
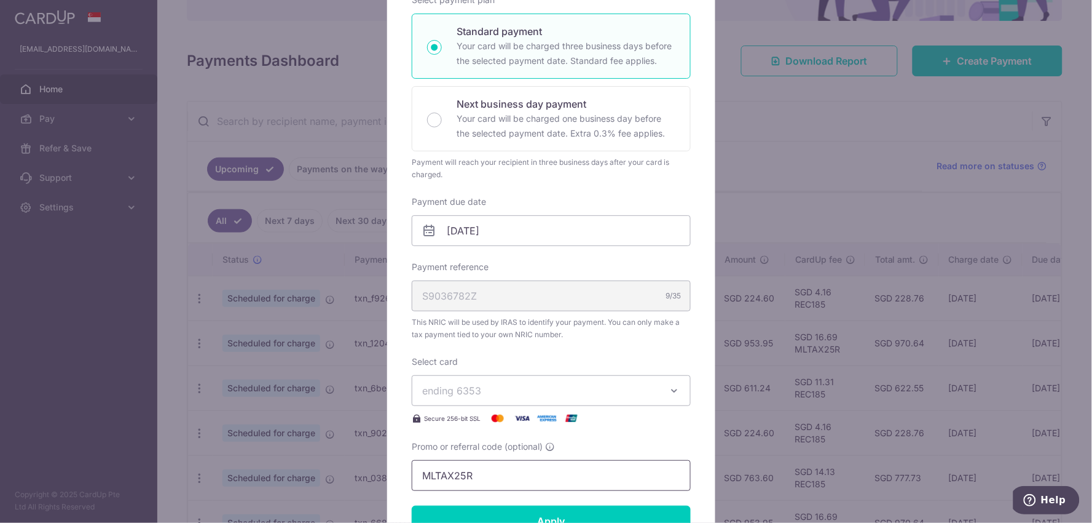
drag, startPoint x: 489, startPoint y: 472, endPoint x: 340, endPoint y: 473, distance: 148.8
click at [340, 473] on div "Edit payment By clicking apply, you will make changes to all payments to Inland…" at bounding box center [546, 261] width 1092 height 523
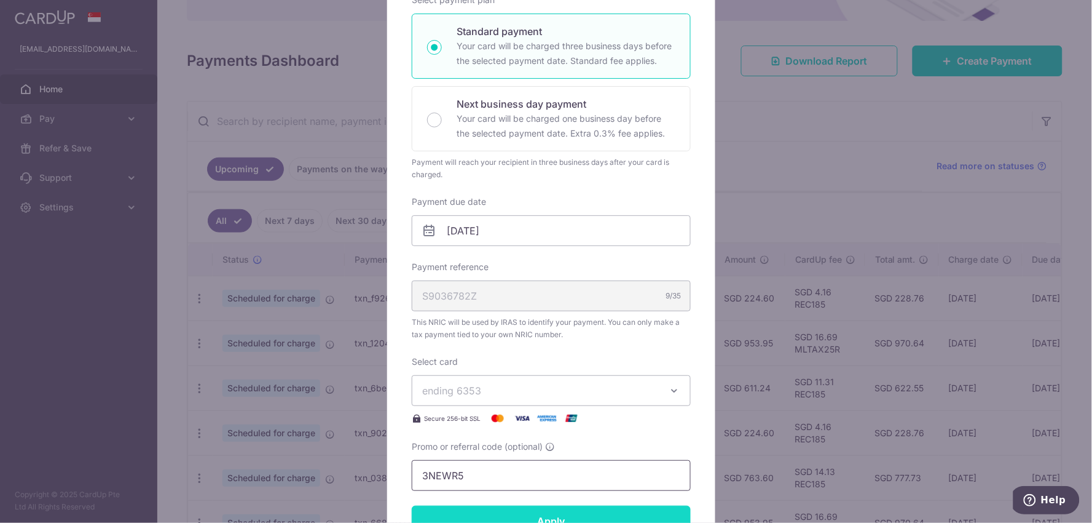
type input "3NEWR5"
click at [472, 515] on input "Apply" at bounding box center [551, 520] width 279 height 31
drag, startPoint x: 312, startPoint y: 472, endPoint x: 303, endPoint y: 472, distance: 9.2
click at [312, 472] on div "Edit payment By clicking apply, you will make changes to all payments to Inland…" at bounding box center [546, 261] width 1092 height 523
click at [730, 168] on div "Edit payment By clicking apply, you will make changes to all payments to Inland…" at bounding box center [546, 261] width 1092 height 523
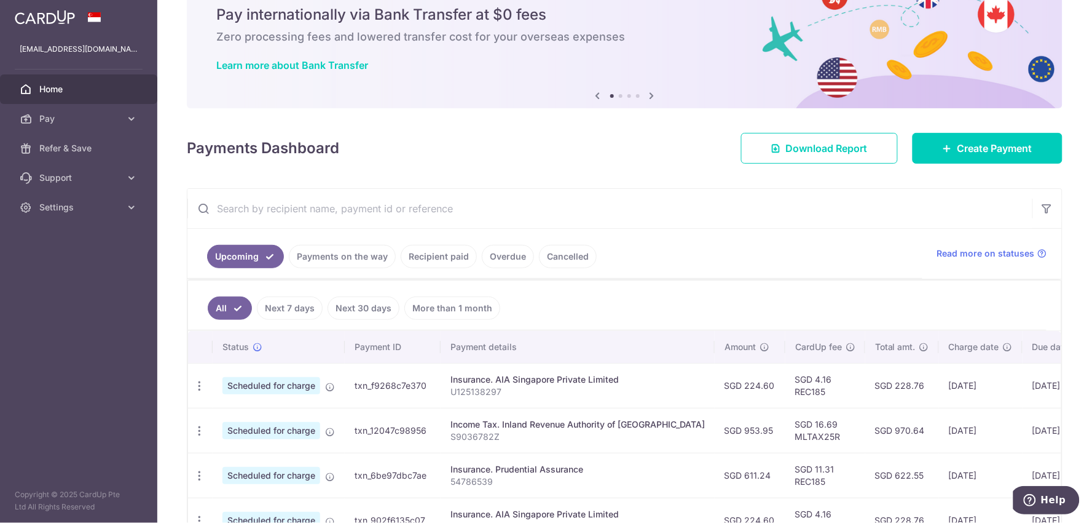
scroll to position [136, 0]
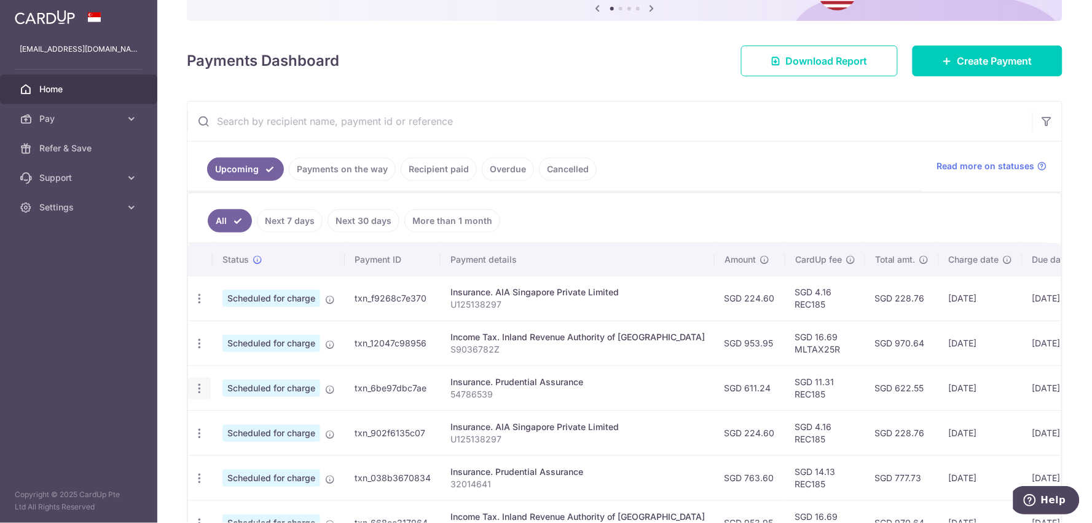
click at [195, 305] on icon "button" at bounding box center [199, 298] width 13 height 13
click at [278, 424] on span "Update payment" at bounding box center [265, 421] width 84 height 15
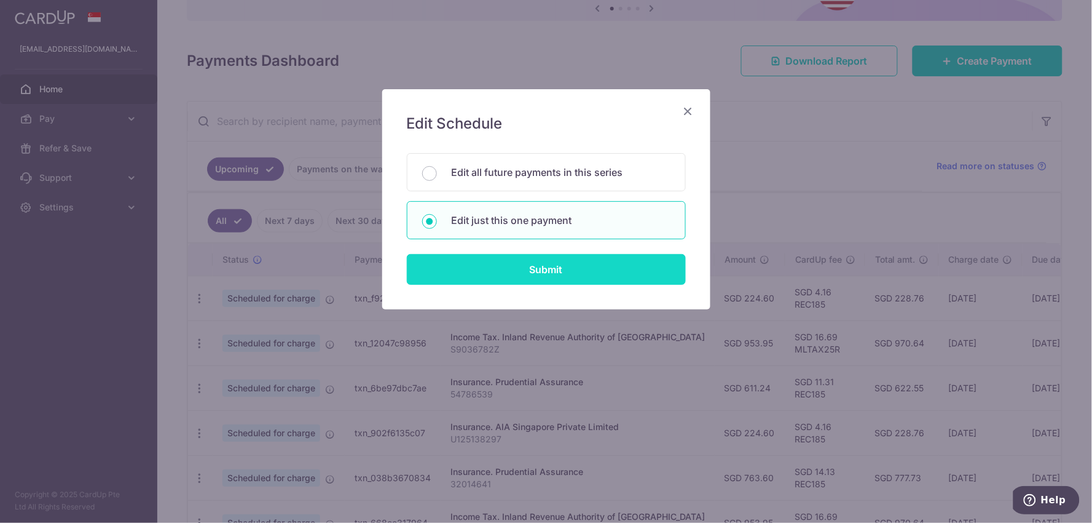
click at [559, 279] on input "Submit" at bounding box center [546, 269] width 279 height 31
radio input "true"
type input "611.24"
type input "[DATE]"
type input "54786539"
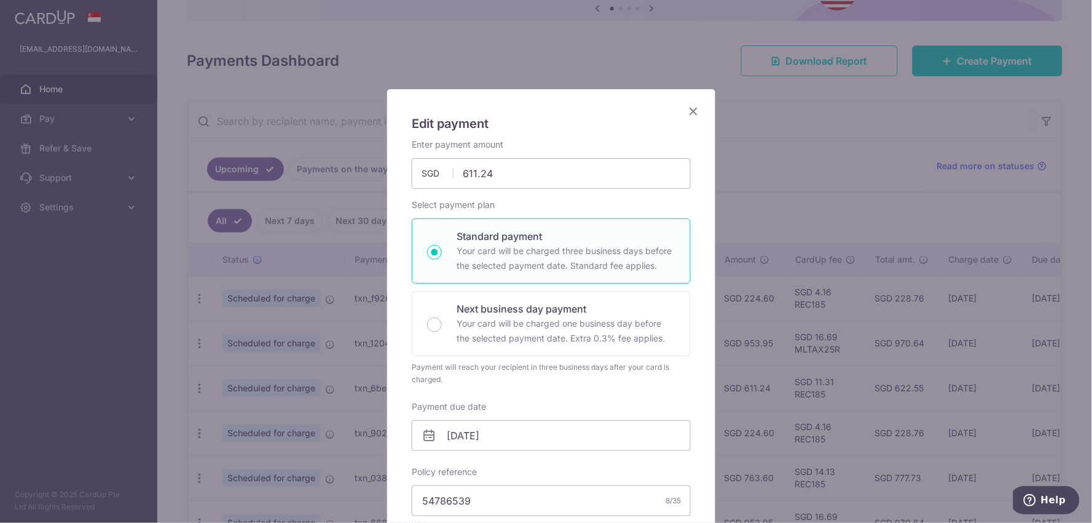
scroll to position [409, 0]
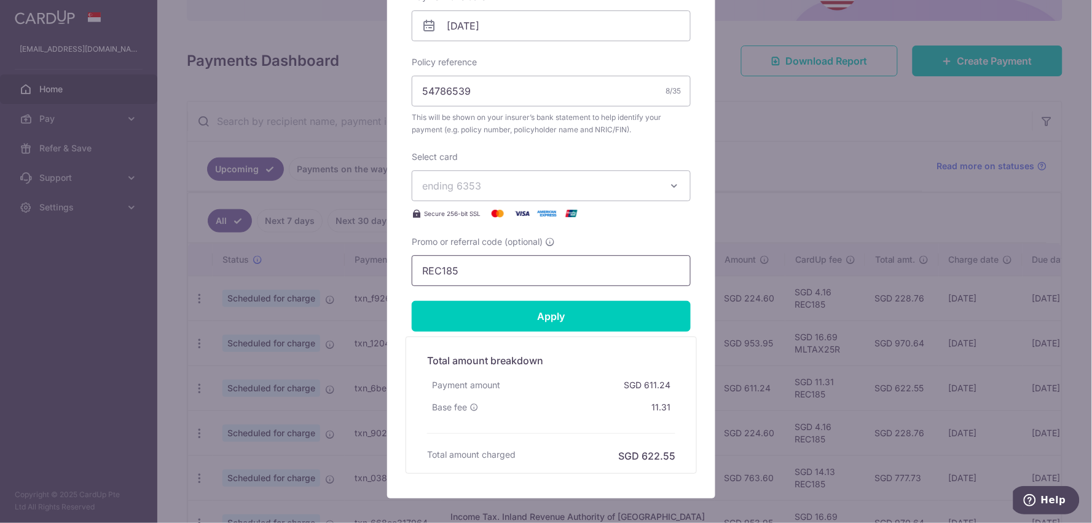
drag, startPoint x: 430, startPoint y: 266, endPoint x: 272, endPoint y: 250, distance: 158.9
click at [279, 250] on div "Edit payment By clicking apply, you will make changes to all payments to Pruden…" at bounding box center [546, 261] width 1092 height 523
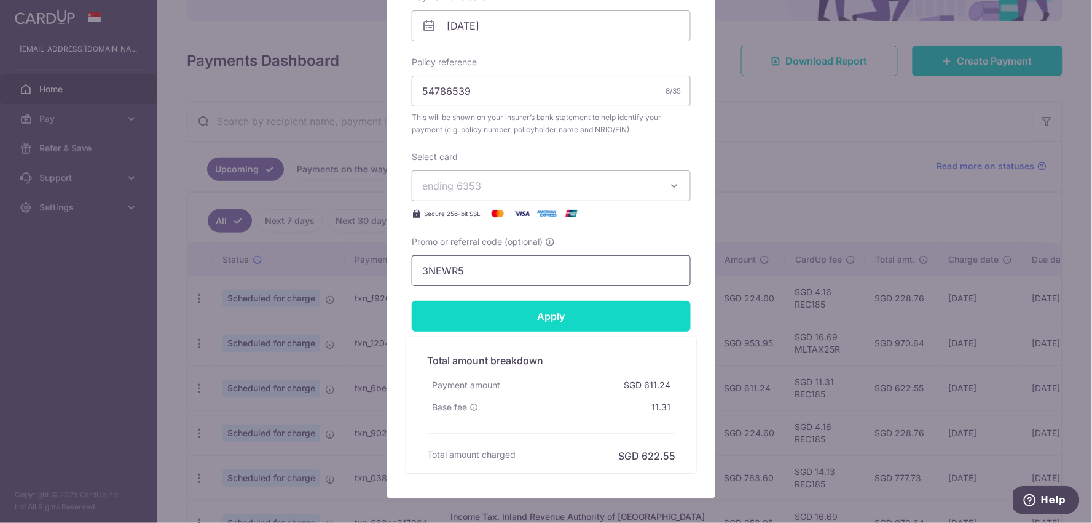
type input "3NEWR5"
click at [557, 304] on input "Apply" at bounding box center [551, 316] width 279 height 31
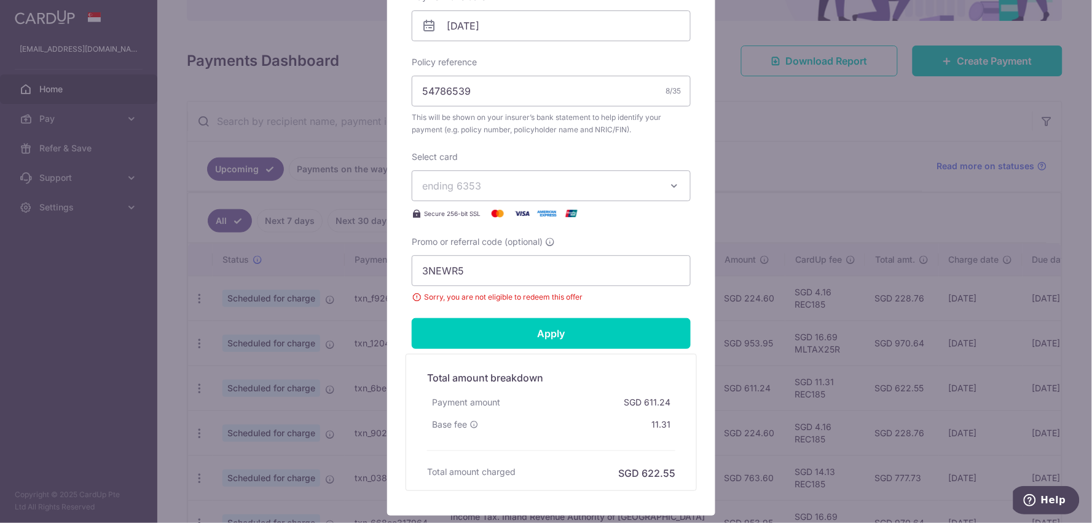
click at [808, 192] on div "Edit payment By clicking apply, you will make changes to all payments to Pruden…" at bounding box center [546, 261] width 1092 height 523
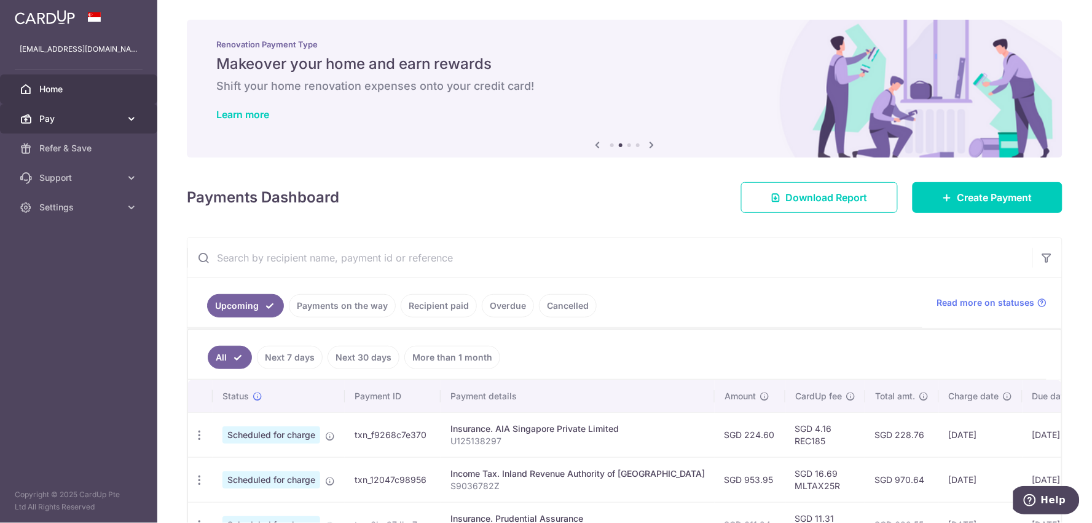
click at [71, 117] on span "Pay" at bounding box center [79, 119] width 81 height 12
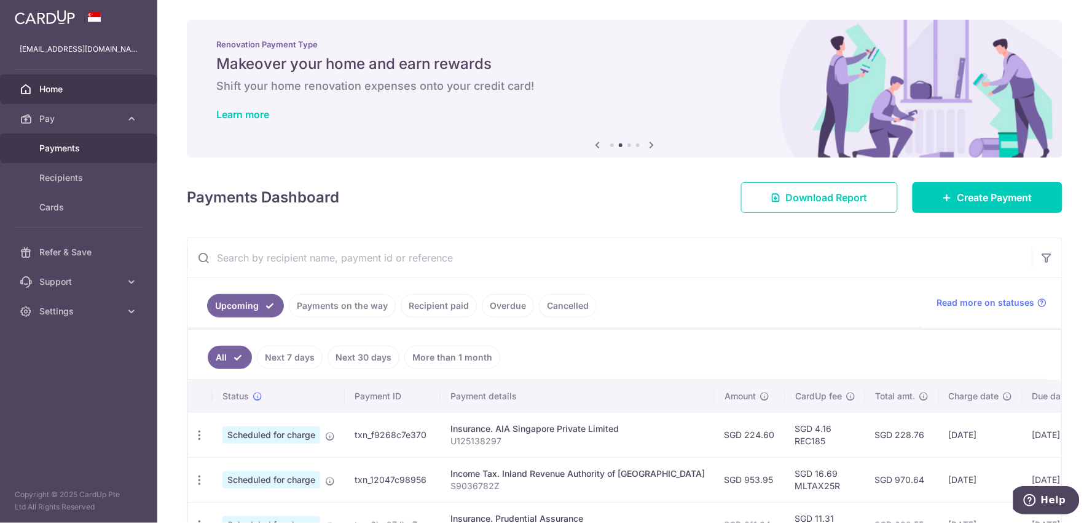
click at [71, 142] on span "Payments" at bounding box center [79, 148] width 81 height 12
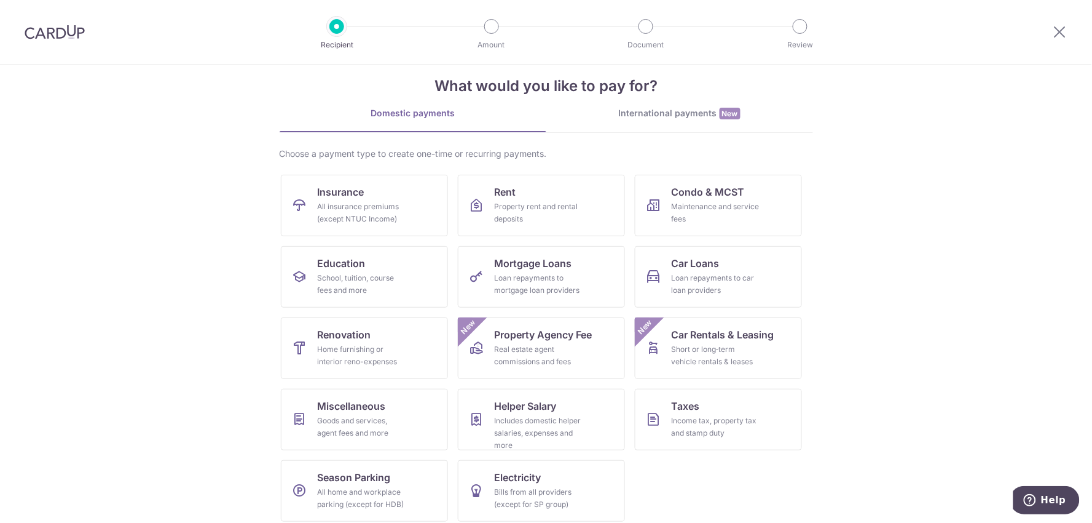
scroll to position [27, 0]
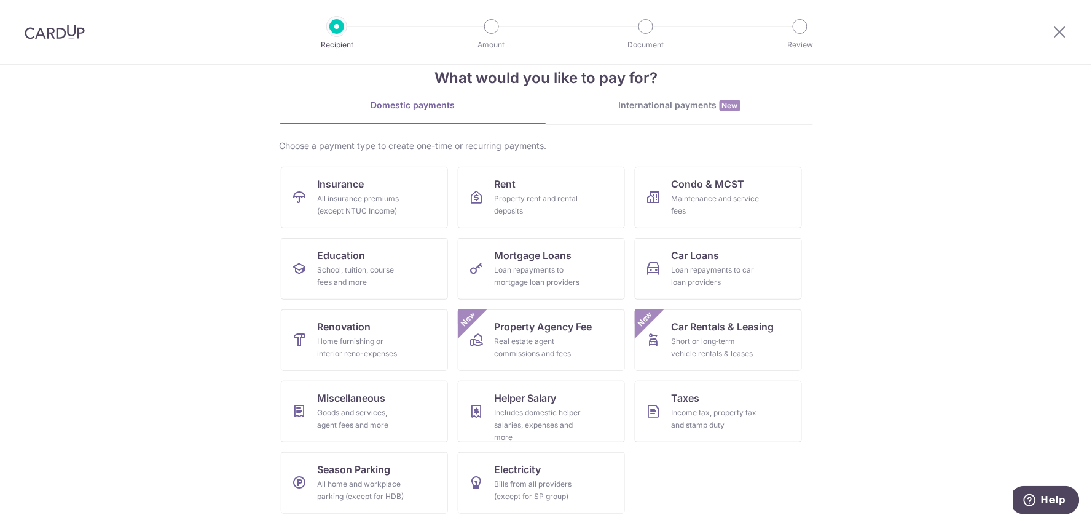
drag, startPoint x: 163, startPoint y: 229, endPoint x: 202, endPoint y: 17, distance: 215.6
click at [163, 229] on section "What would you like to pay for? Domestic payments International payments New Ch…" at bounding box center [546, 294] width 1092 height 458
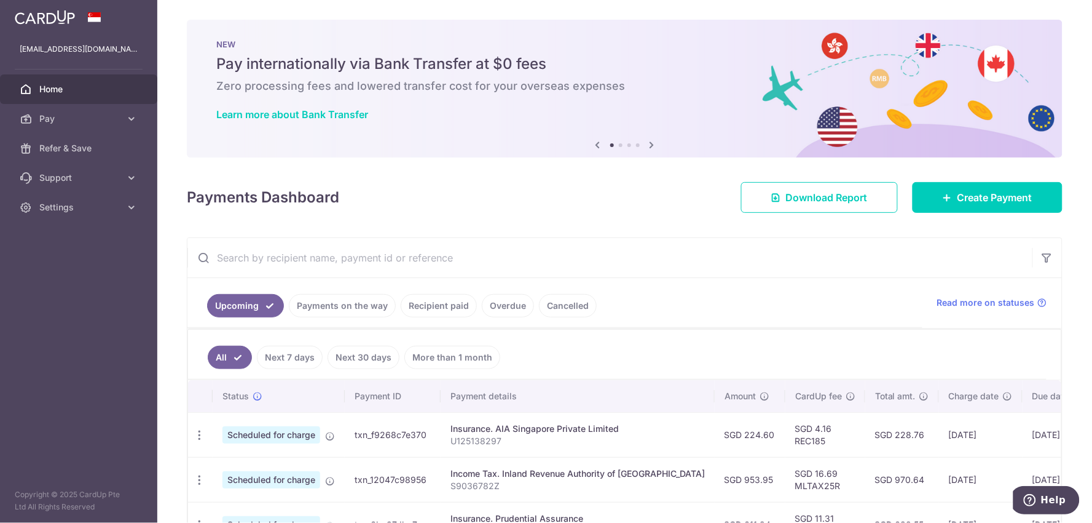
click at [726, 286] on ul "Upcoming Payments on the way Recipient paid Overdue Cancelled" at bounding box center [555, 303] width 735 height 50
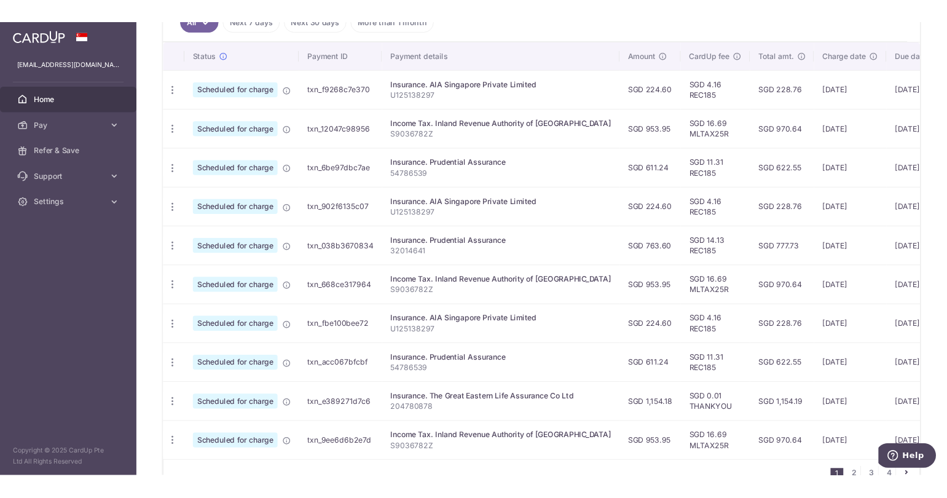
scroll to position [231, 0]
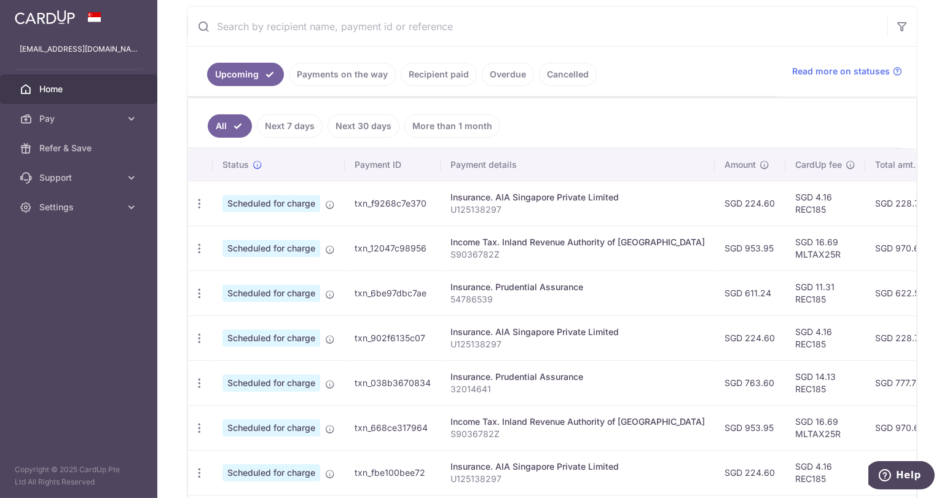
drag, startPoint x: 52, startPoint y: 325, endPoint x: 60, endPoint y: 325, distance: 8.0
click at [52, 325] on aside "[EMAIL_ADDRESS][DOMAIN_NAME] Home Pay Payments Recipients Cards Refer & Save Su…" at bounding box center [78, 249] width 157 height 498
